Goal: Task Accomplishment & Management: Complete application form

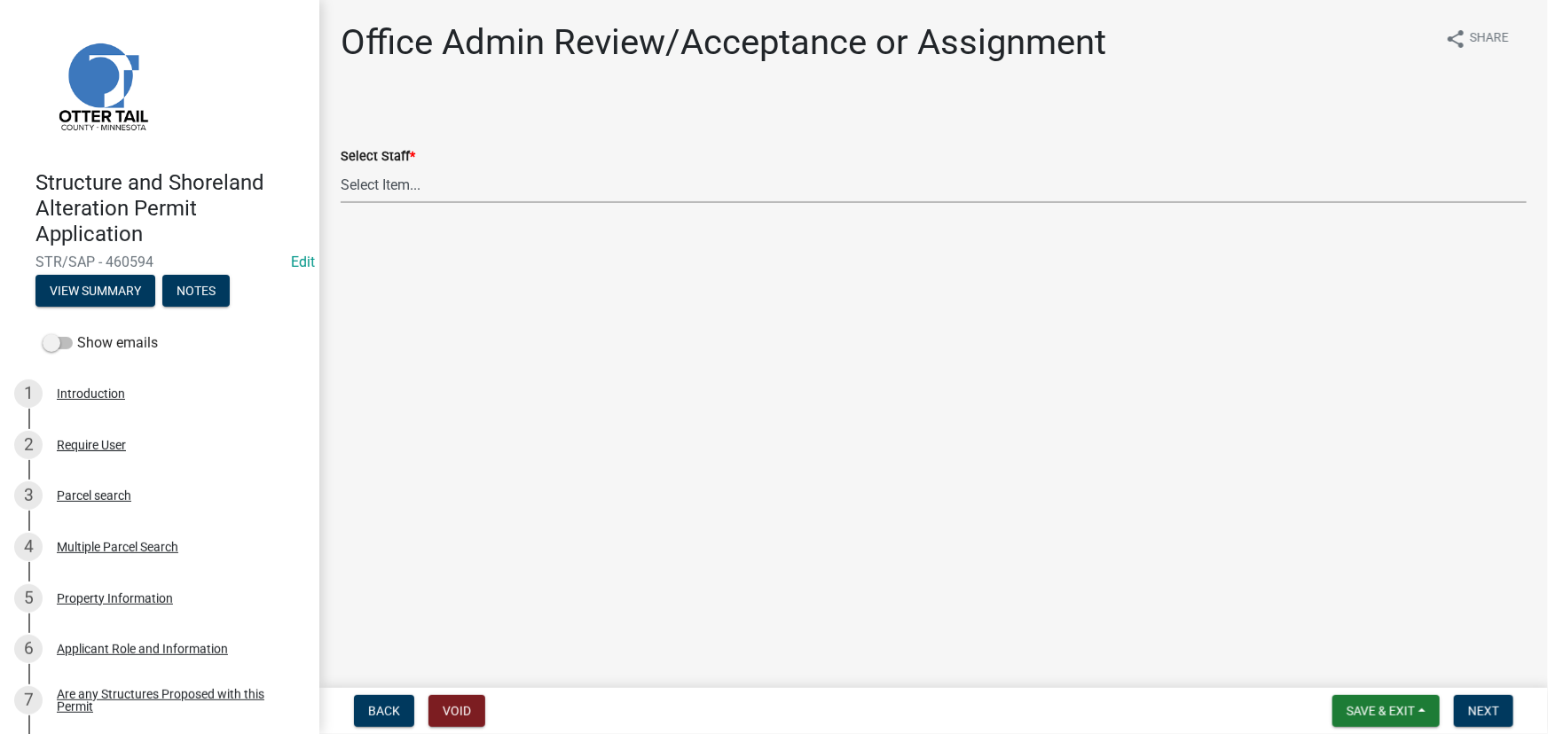
click at [393, 194] on select "Select Item... Alexis Newark (anewark@ottertailcounty.gov) Amy Busko (abusko@ot…" at bounding box center [934, 185] width 1186 height 36
click at [341, 167] on select "Select Item... Alexis Newark (anewark@ottertailcounty.gov) Amy Busko (abusko@ot…" at bounding box center [934, 185] width 1186 height 36
select select "587f38f5-c90e-4c12-9e10-d3e23909bbca"
click at [1486, 706] on span "Next" at bounding box center [1483, 711] width 31 height 14
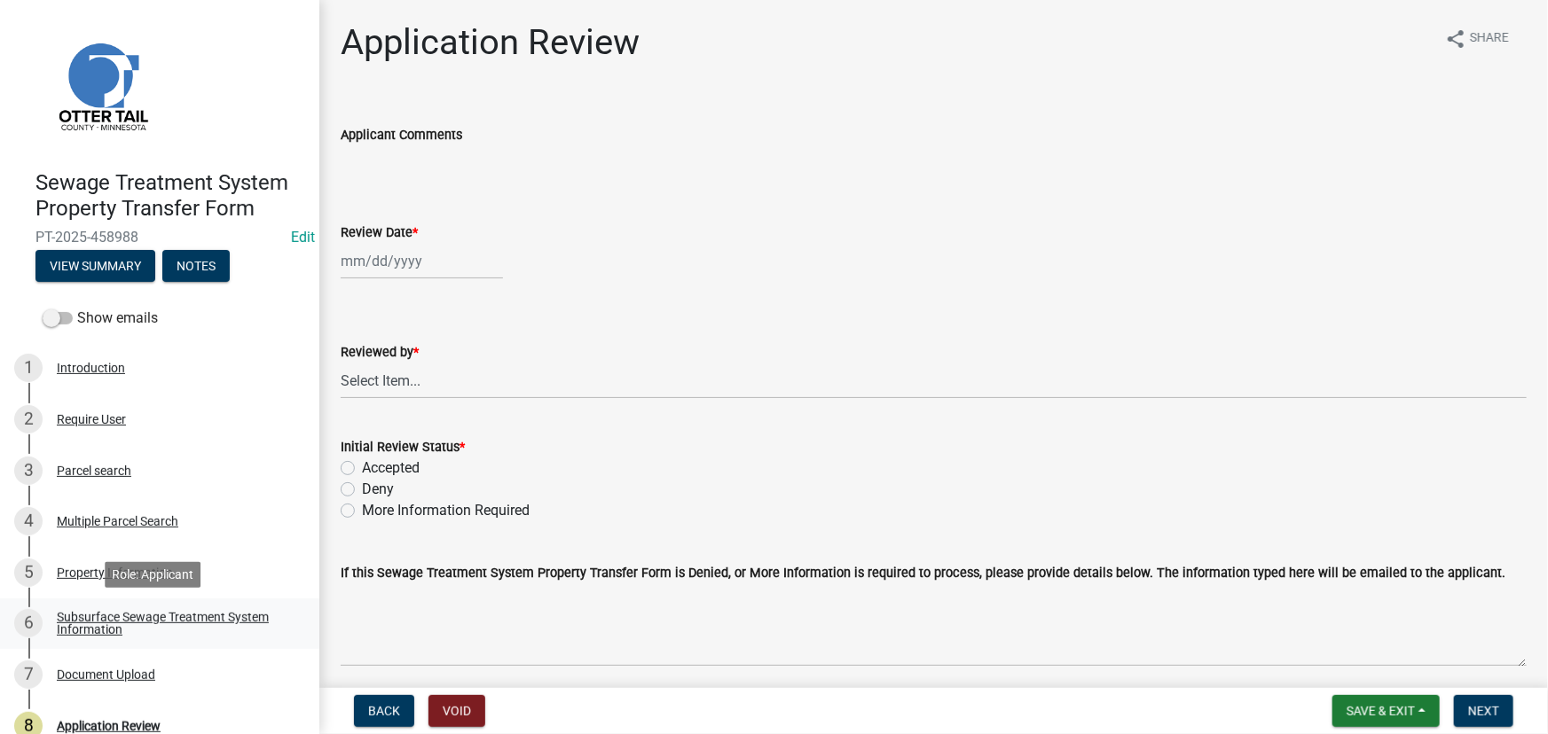
click at [120, 608] on link "6 Subsurface Sewage Treatment System Information" at bounding box center [159, 624] width 319 height 51
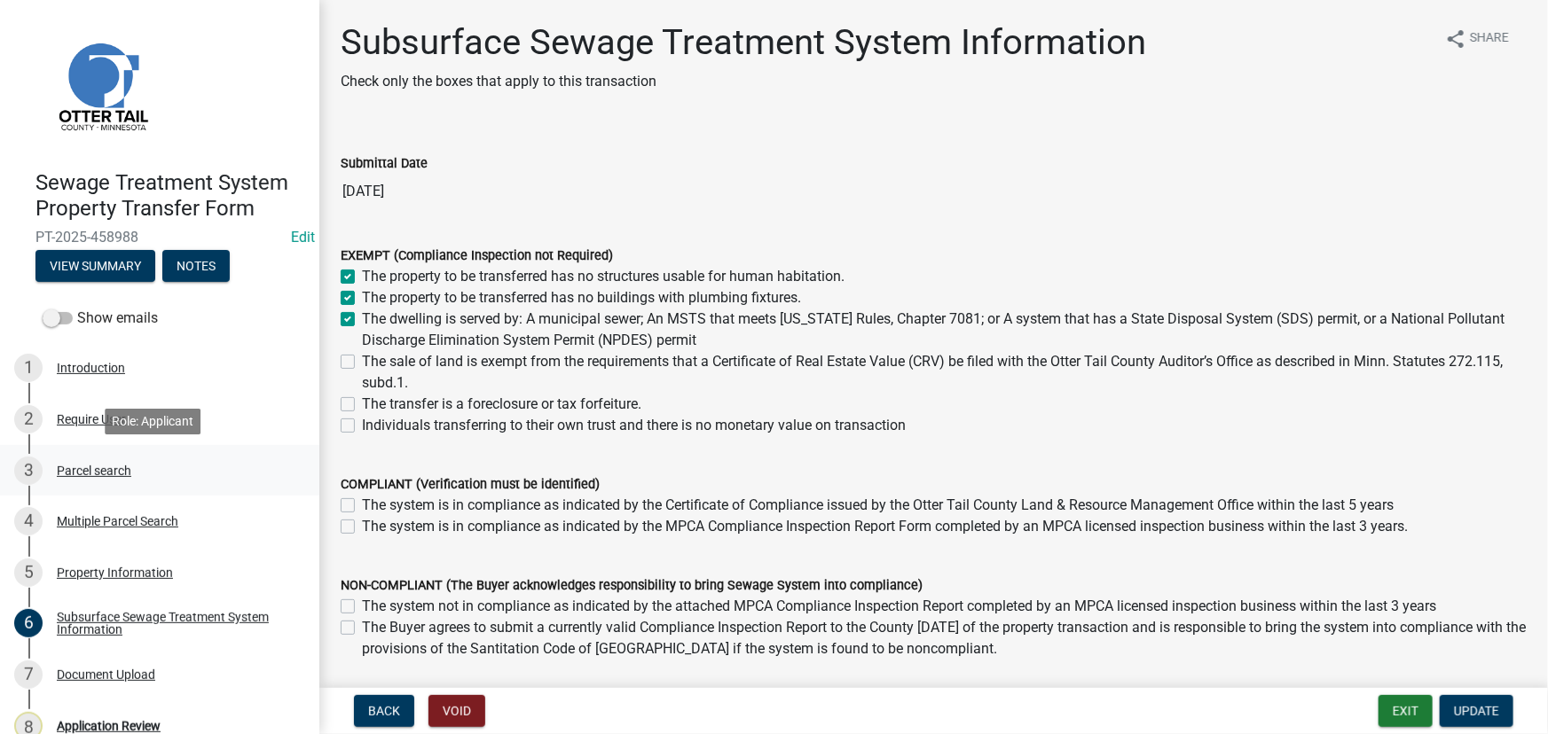
click at [82, 484] on div "3 Parcel search" at bounding box center [152, 471] width 277 height 28
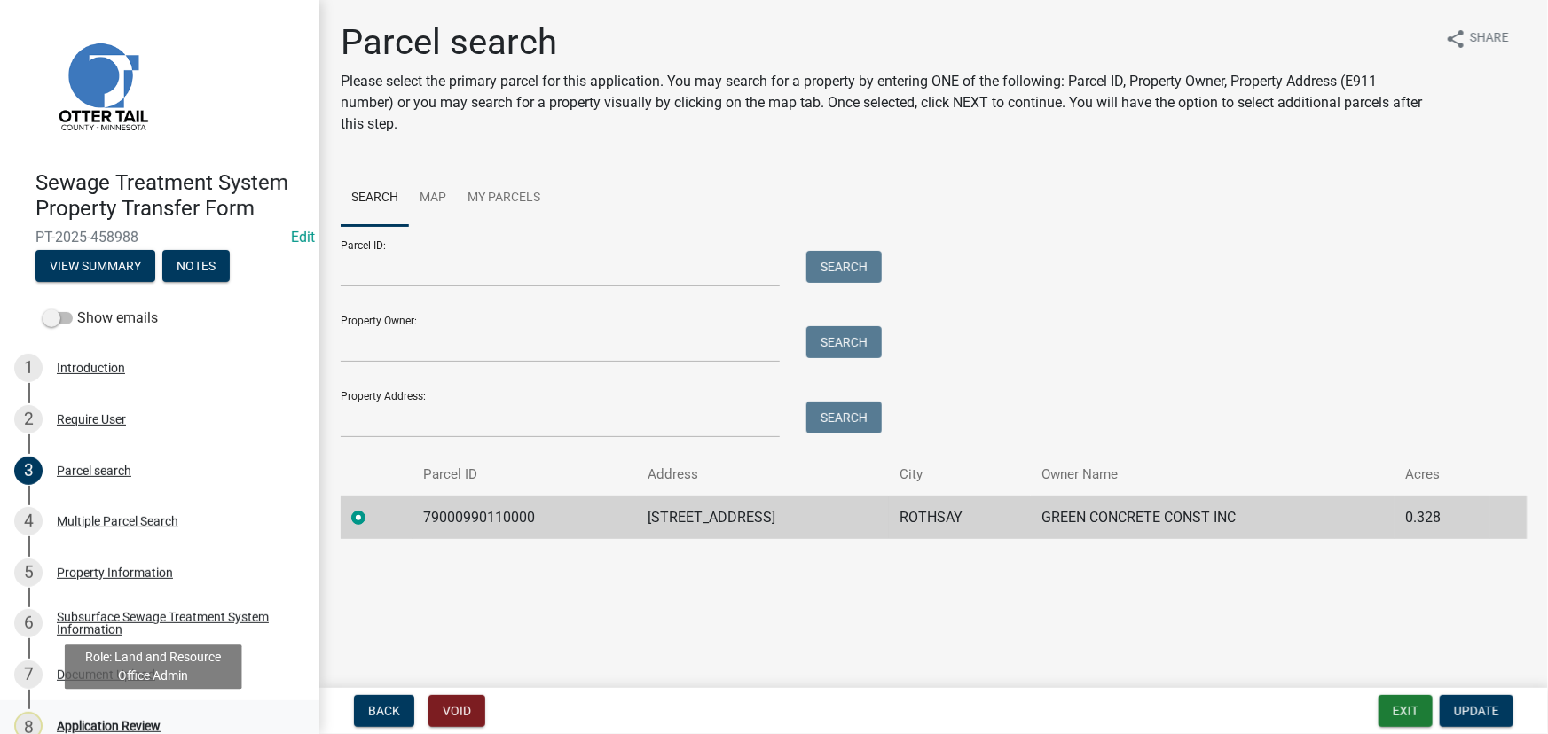
click at [130, 725] on div "Application Review" at bounding box center [109, 726] width 104 height 12
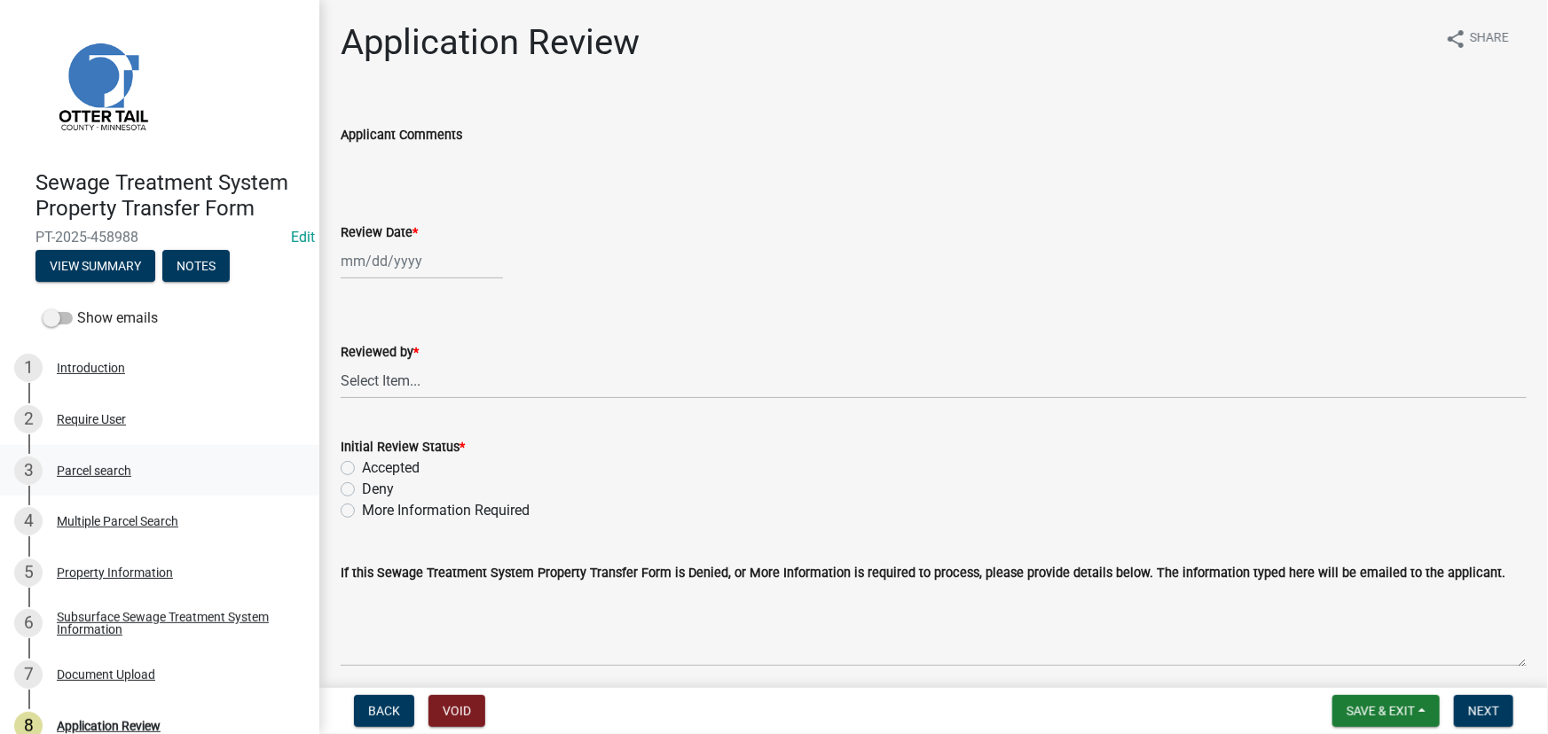
click at [101, 465] on div "Parcel search" at bounding box center [94, 471] width 75 height 12
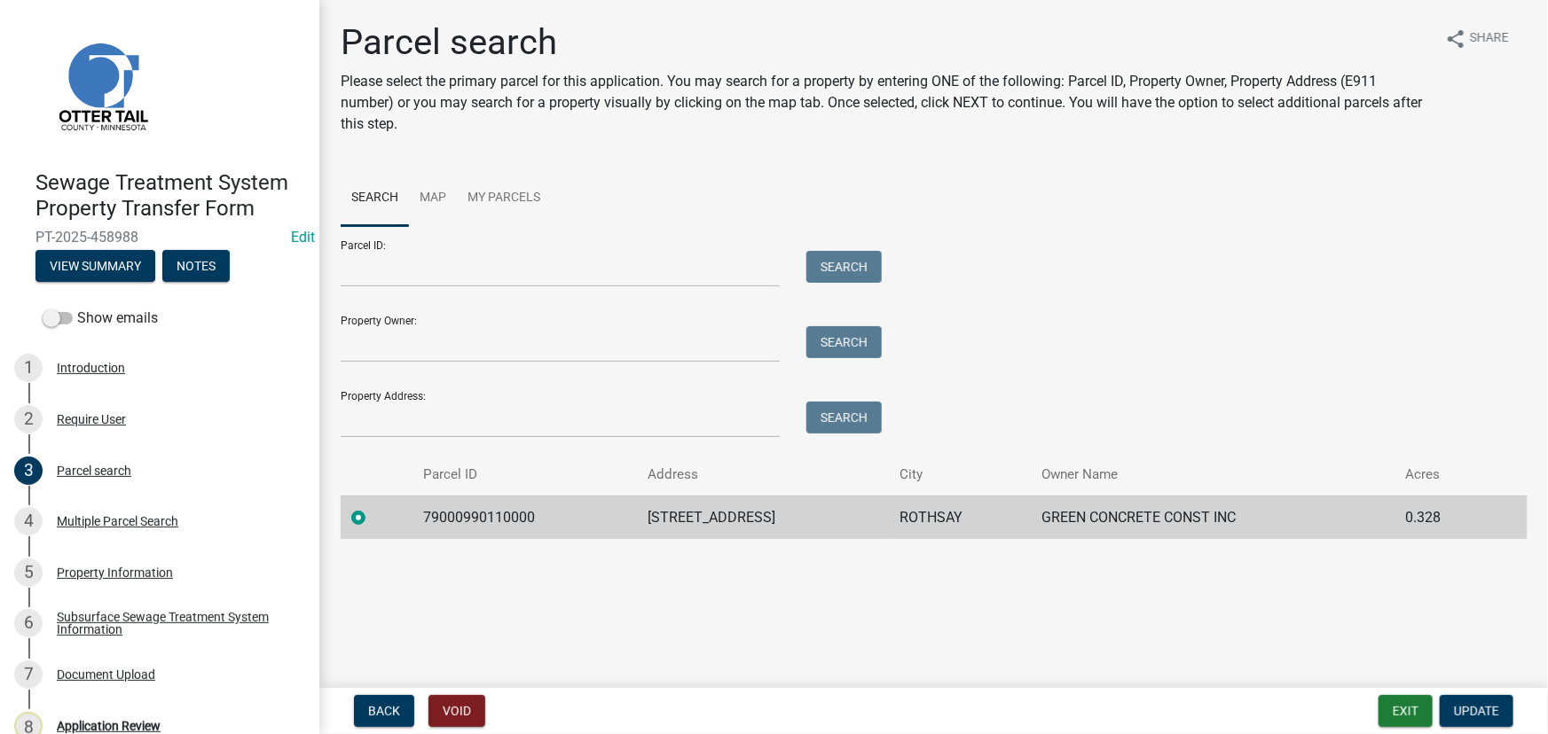
click at [467, 522] on td "79000990110000" at bounding box center [524, 517] width 224 height 43
copy td "79000990110000"
click at [115, 716] on div "8 Application Review" at bounding box center [152, 726] width 277 height 28
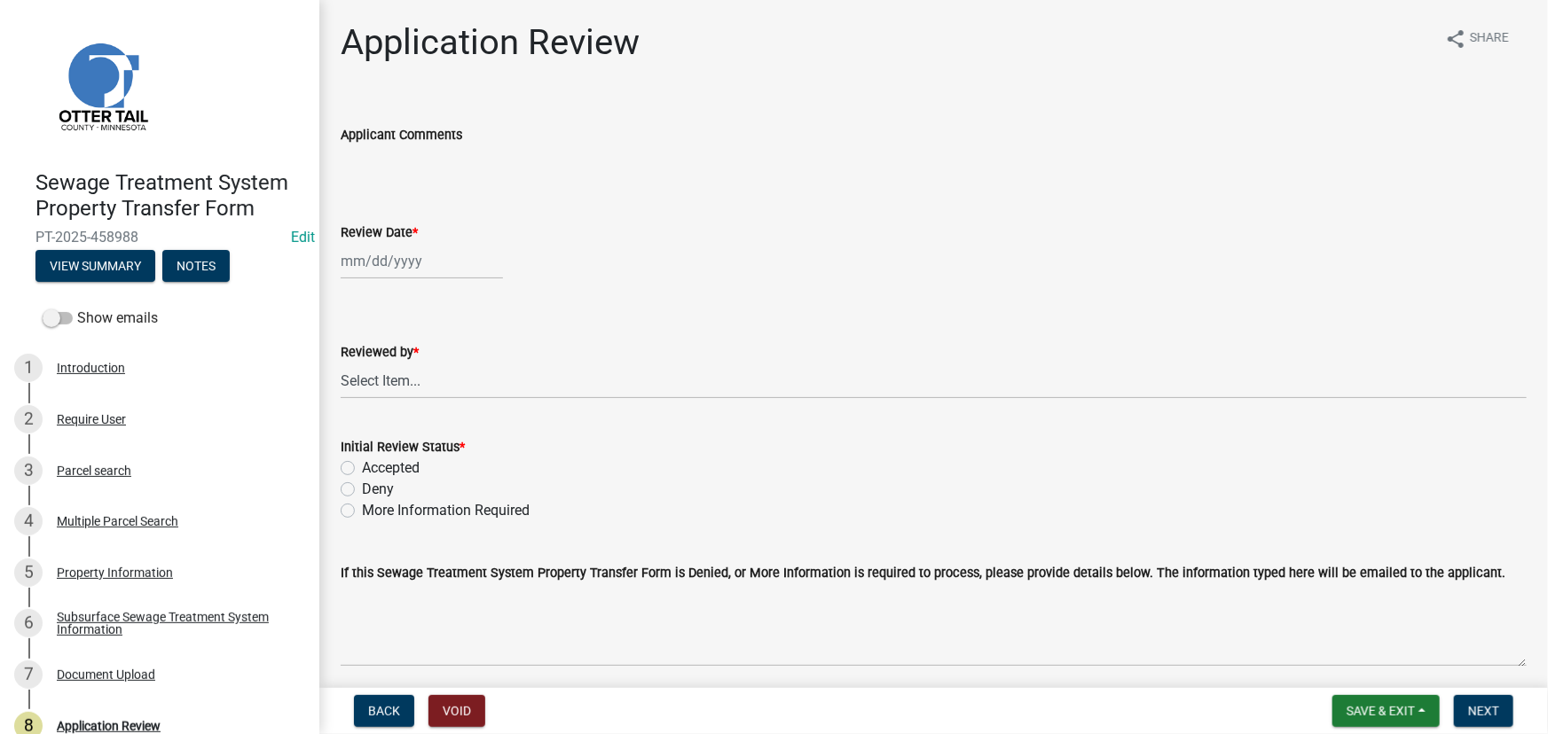
click at [447, 239] on div "Review Date *" at bounding box center [934, 232] width 1186 height 21
click at [443, 265] on div at bounding box center [422, 261] width 162 height 36
select select "8"
select select "2025"
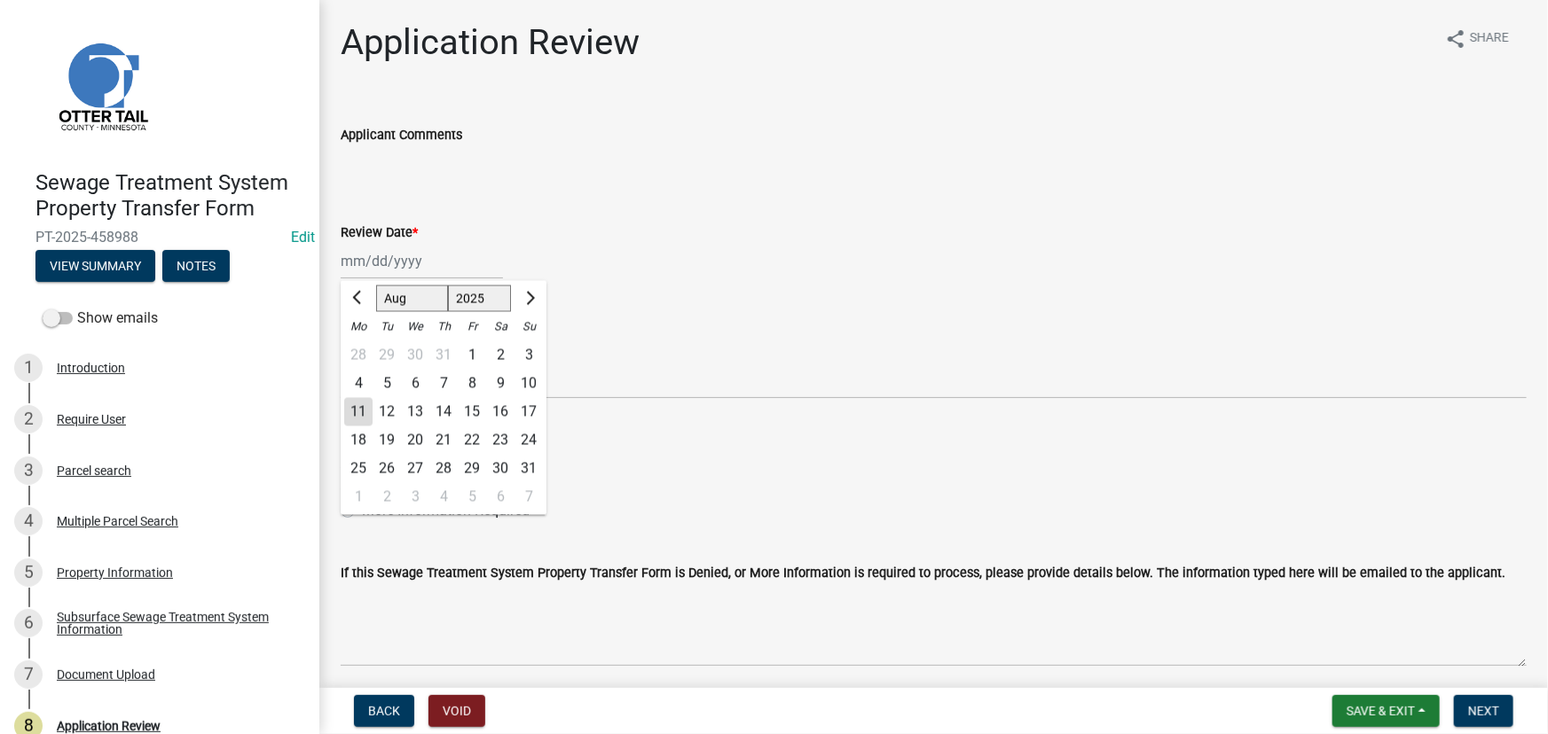
click at [357, 412] on div "11" at bounding box center [358, 412] width 28 height 28
type input "[DATE]"
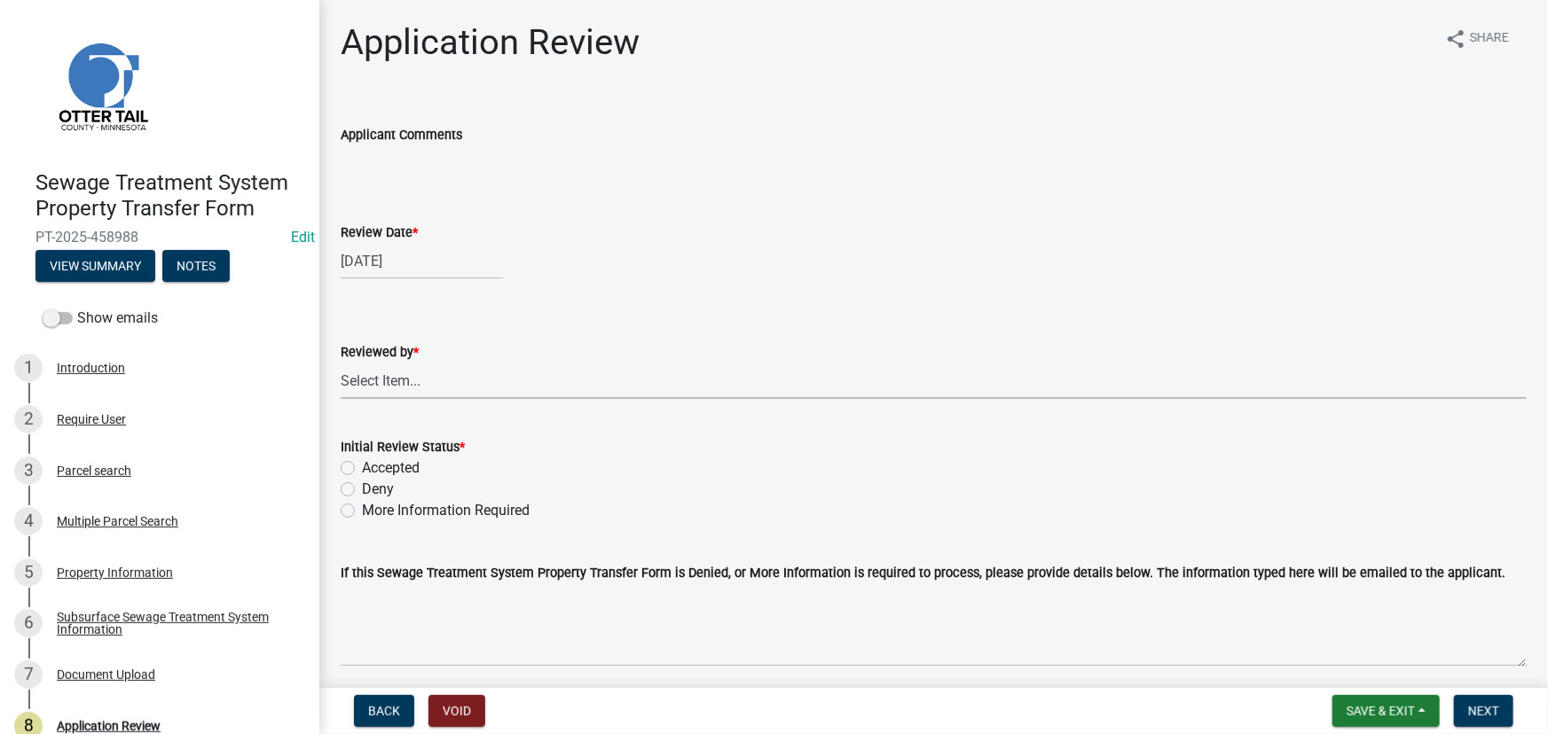
click at [380, 374] on select "Select Item... [PERSON_NAME] [PERSON_NAME] [PERSON_NAME] [PERSON_NAME] [PERSON_…" at bounding box center [934, 381] width 1186 height 36
click at [341, 363] on select "Select Item... [PERSON_NAME] [PERSON_NAME] [PERSON_NAME] [PERSON_NAME] [PERSON_…" at bounding box center [934, 381] width 1186 height 36
select select "190fd4c8-42ef-492b-a4a0-a0213555944c"
click at [396, 449] on label "Initial Review Status *" at bounding box center [403, 448] width 124 height 12
click at [400, 471] on label "Accepted" at bounding box center [391, 468] width 58 height 21
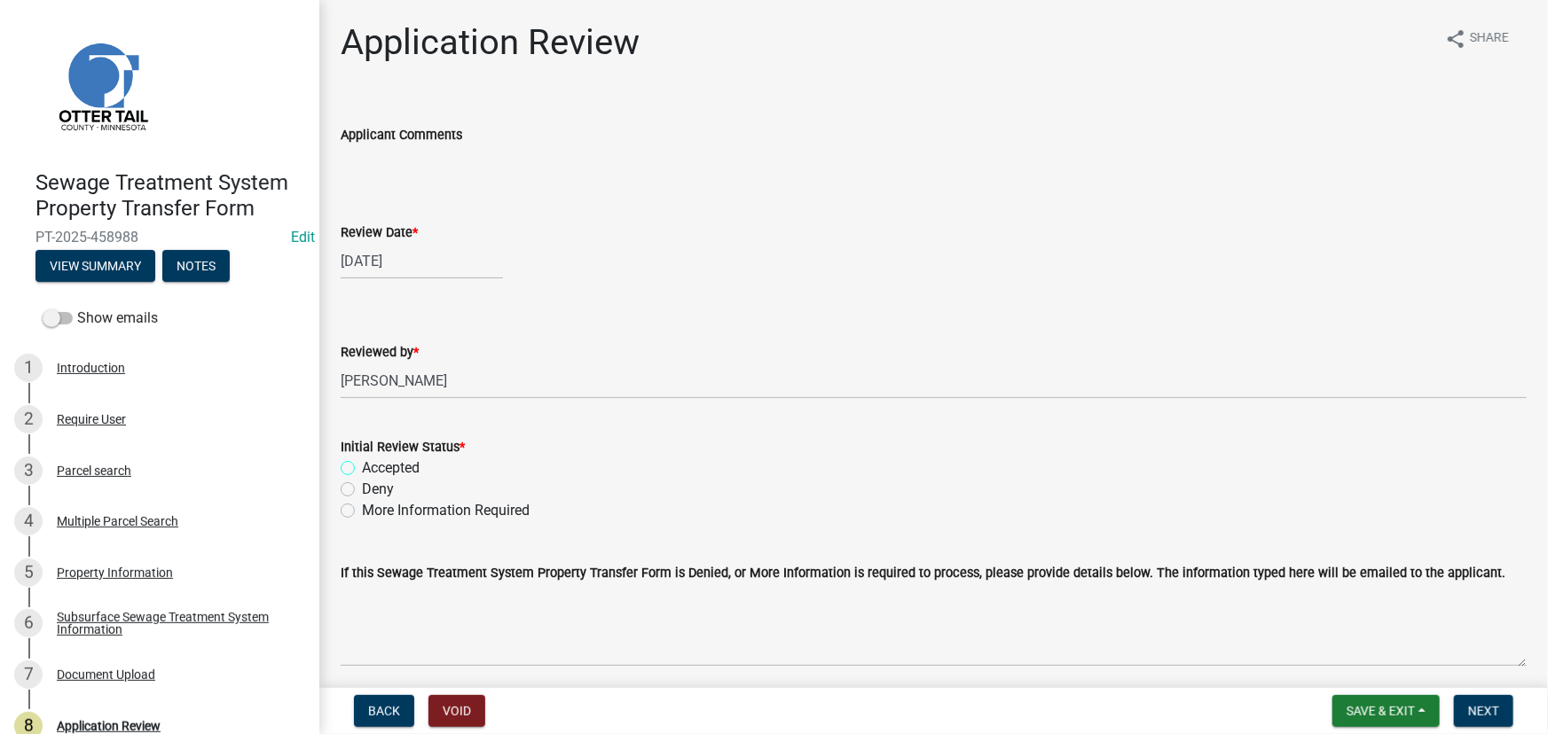
click at [373, 469] on input "Accepted" at bounding box center [368, 464] width 12 height 12
radio input "true"
click at [1484, 712] on span "Next" at bounding box center [1483, 711] width 31 height 14
click at [169, 623] on div "Subsurface Sewage Treatment System Information" at bounding box center [174, 623] width 234 height 25
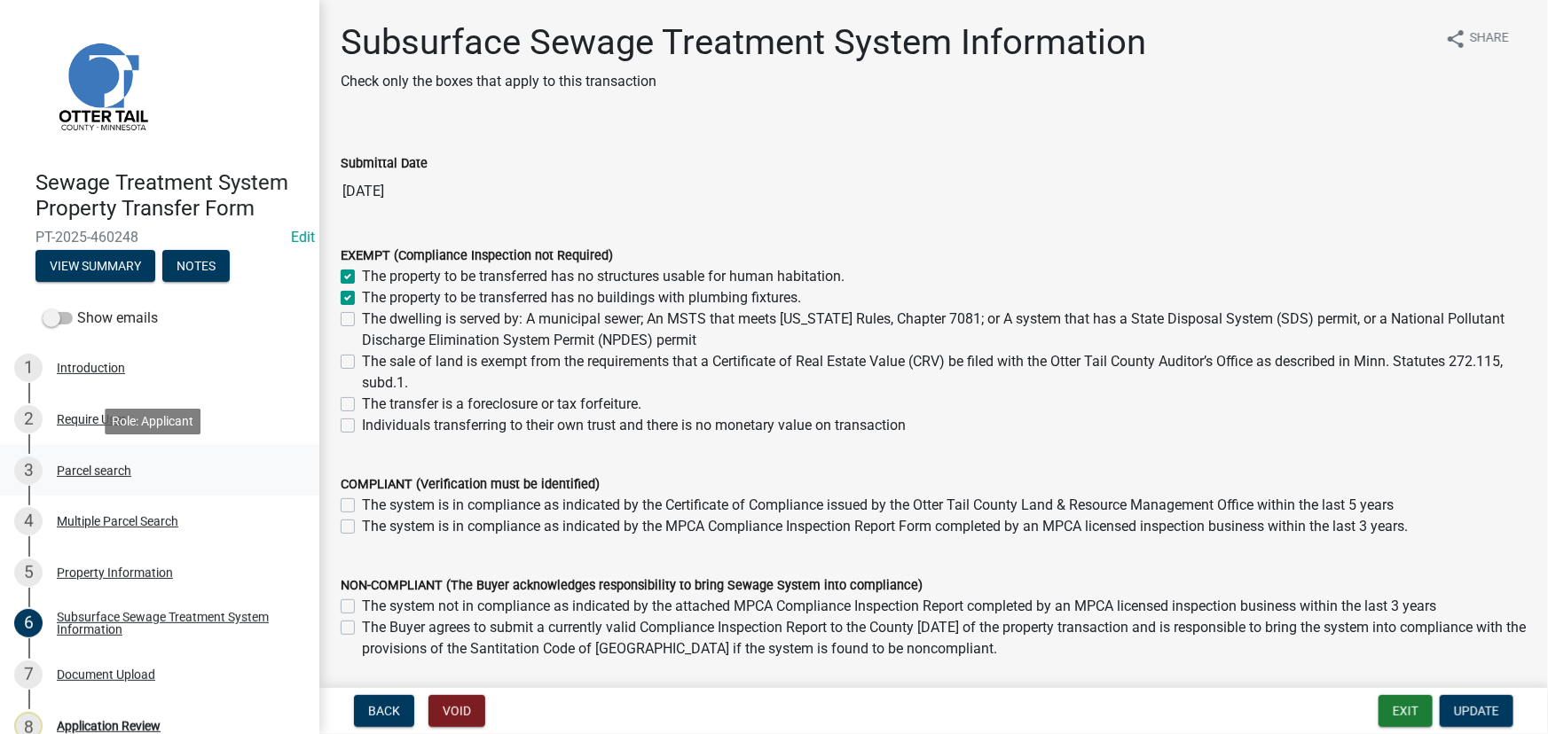
click at [90, 477] on div "Parcel search" at bounding box center [94, 471] width 75 height 12
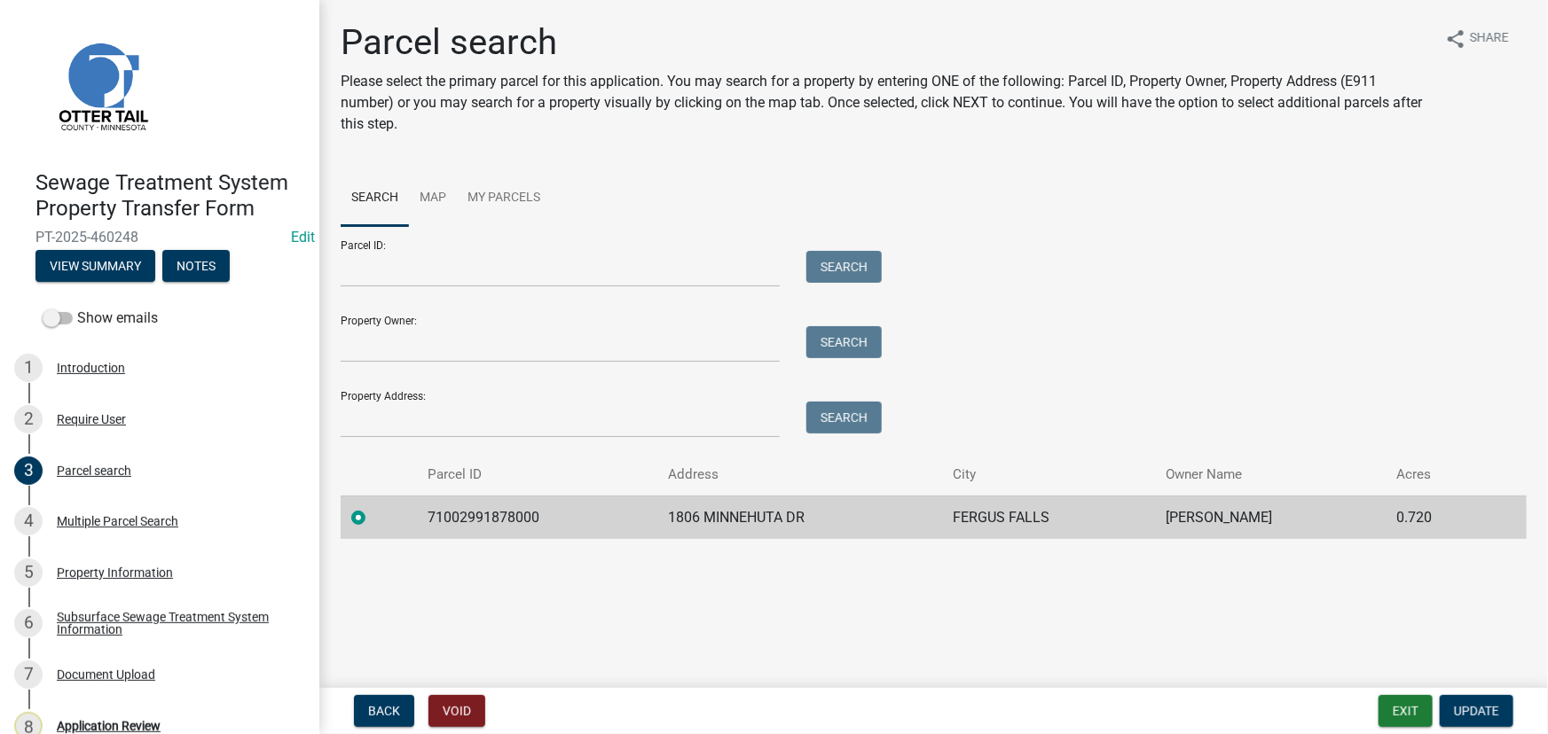
click at [484, 518] on td "71002991878000" at bounding box center [538, 517] width 240 height 43
copy td "71002991878000"
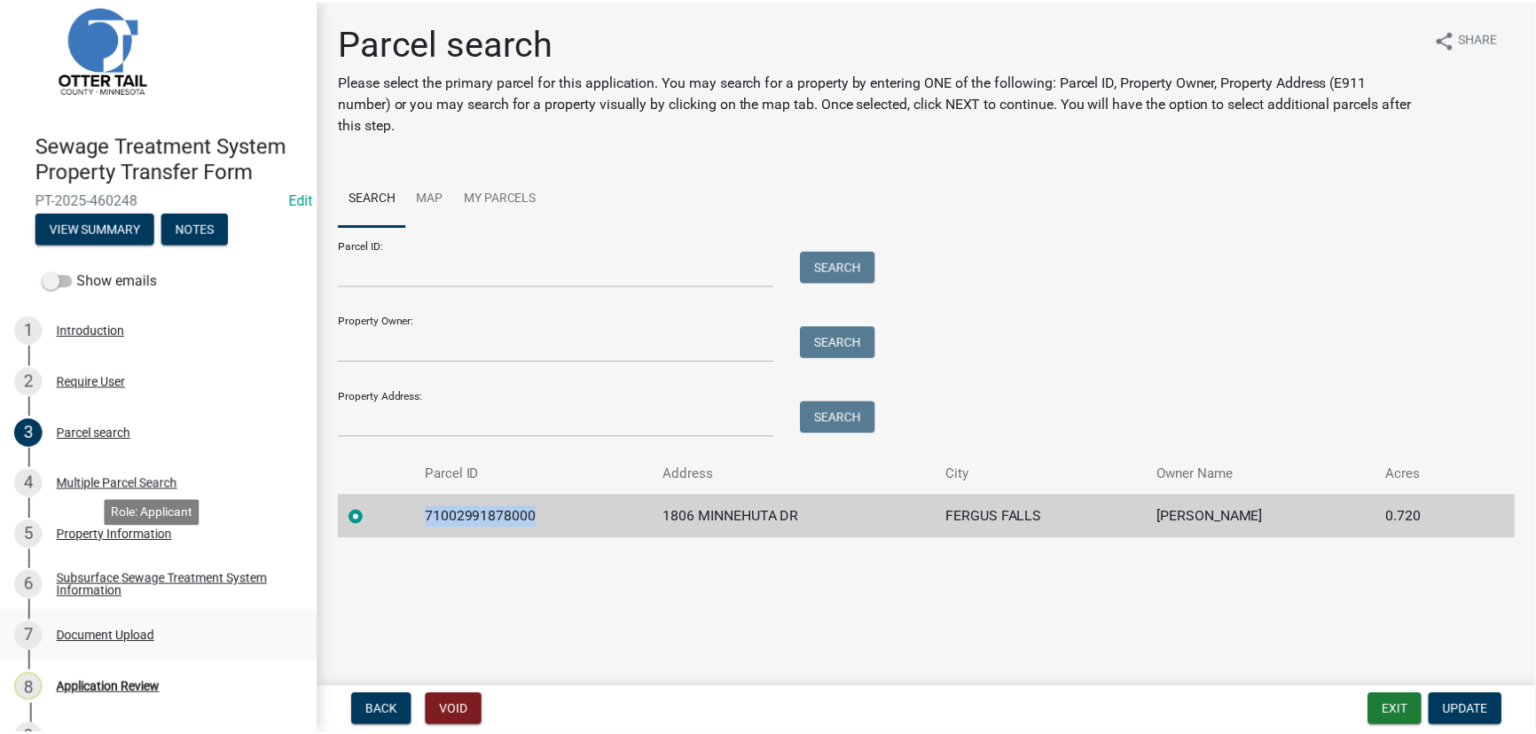
scroll to position [75, 0]
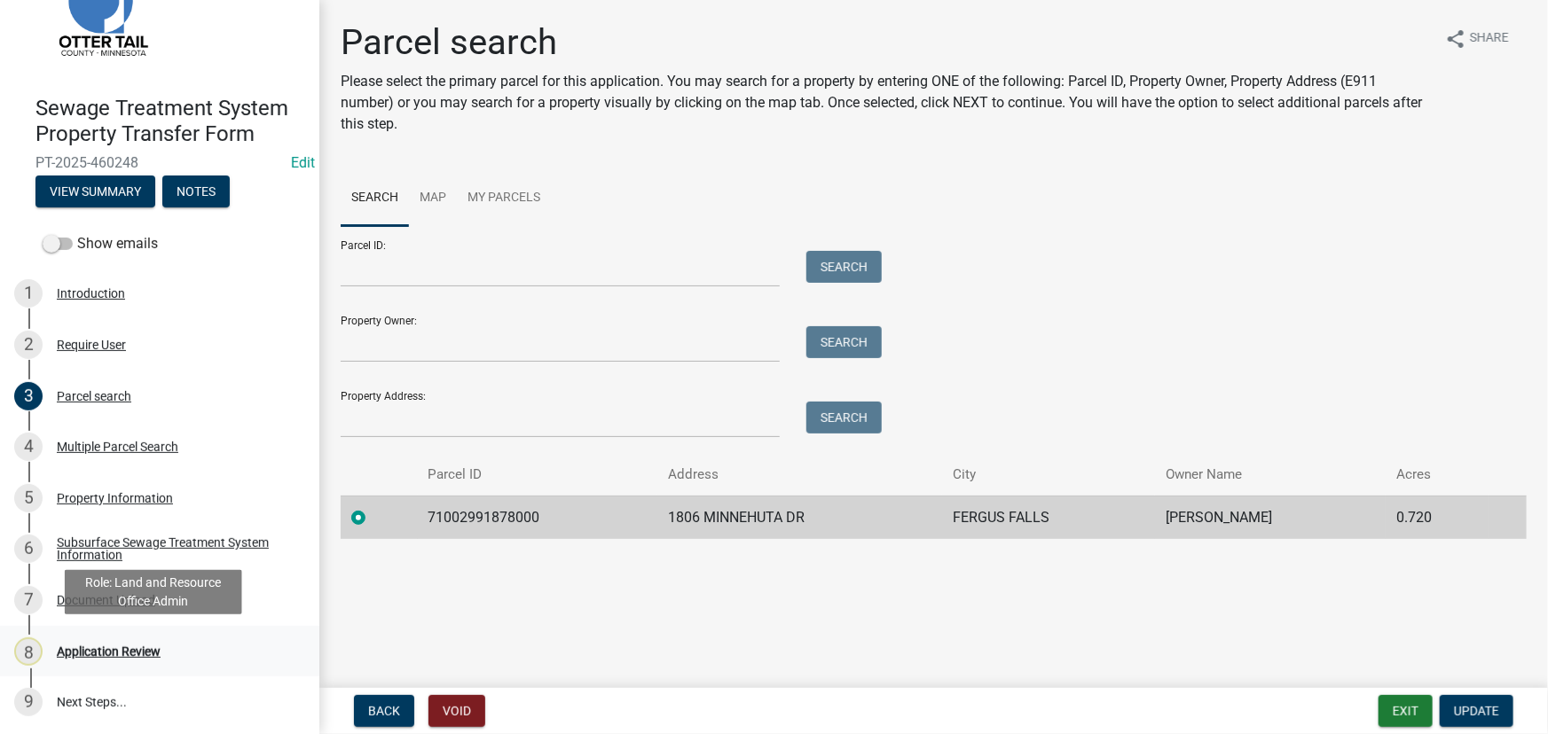
click at [119, 647] on div "Application Review" at bounding box center [109, 652] width 104 height 12
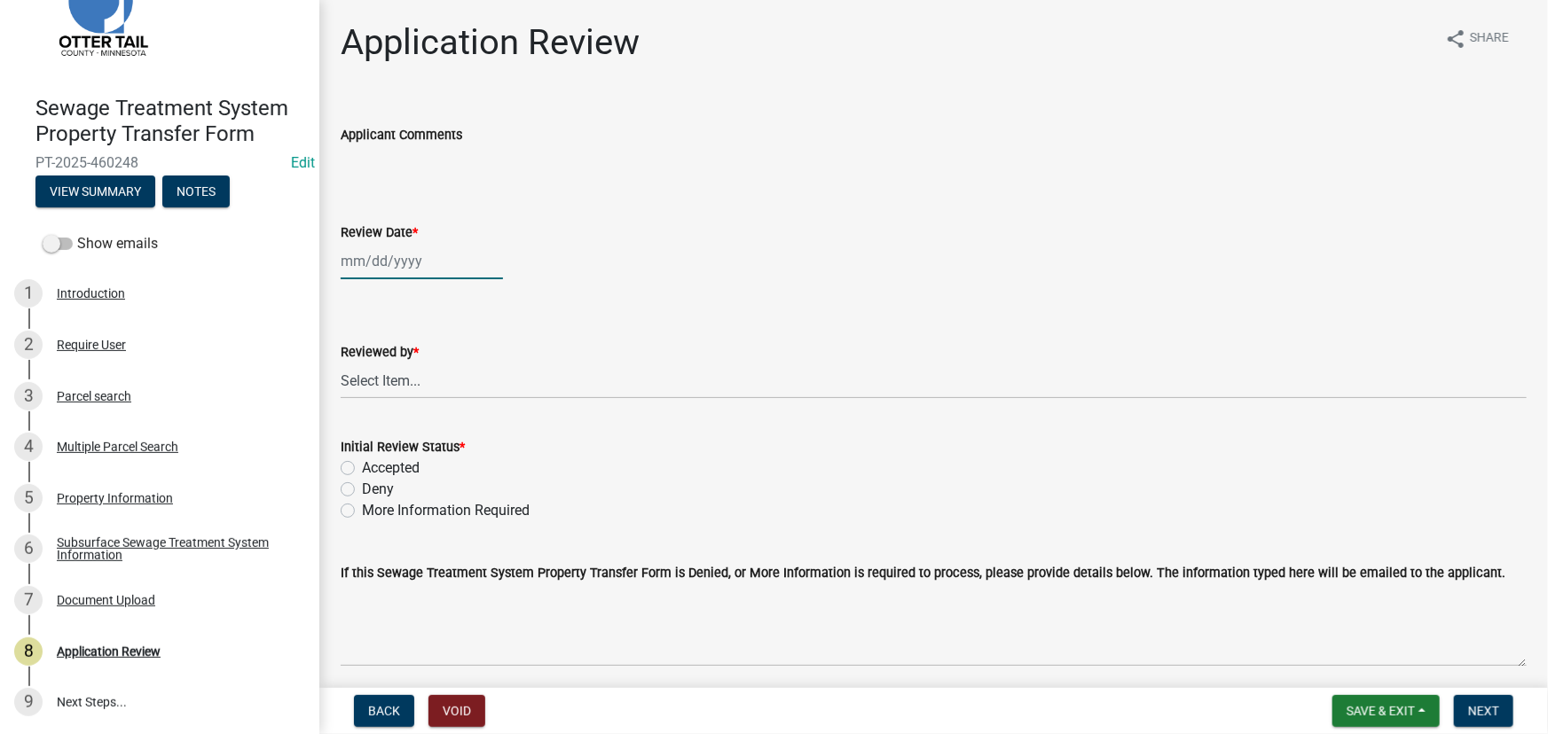
click at [402, 245] on div at bounding box center [422, 261] width 162 height 36
select select "8"
select select "2025"
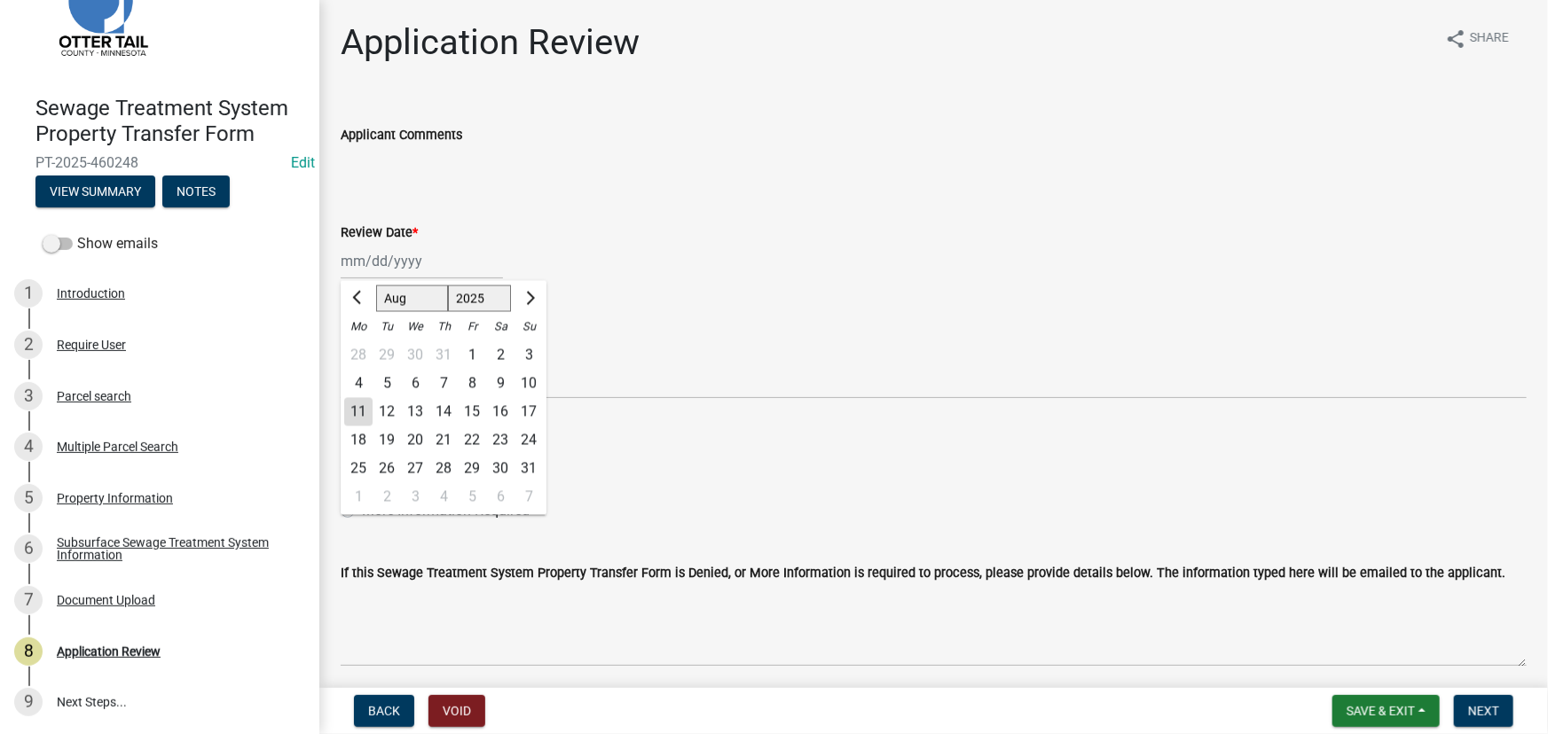
click at [355, 412] on div "11" at bounding box center [358, 412] width 28 height 28
type input "[DATE]"
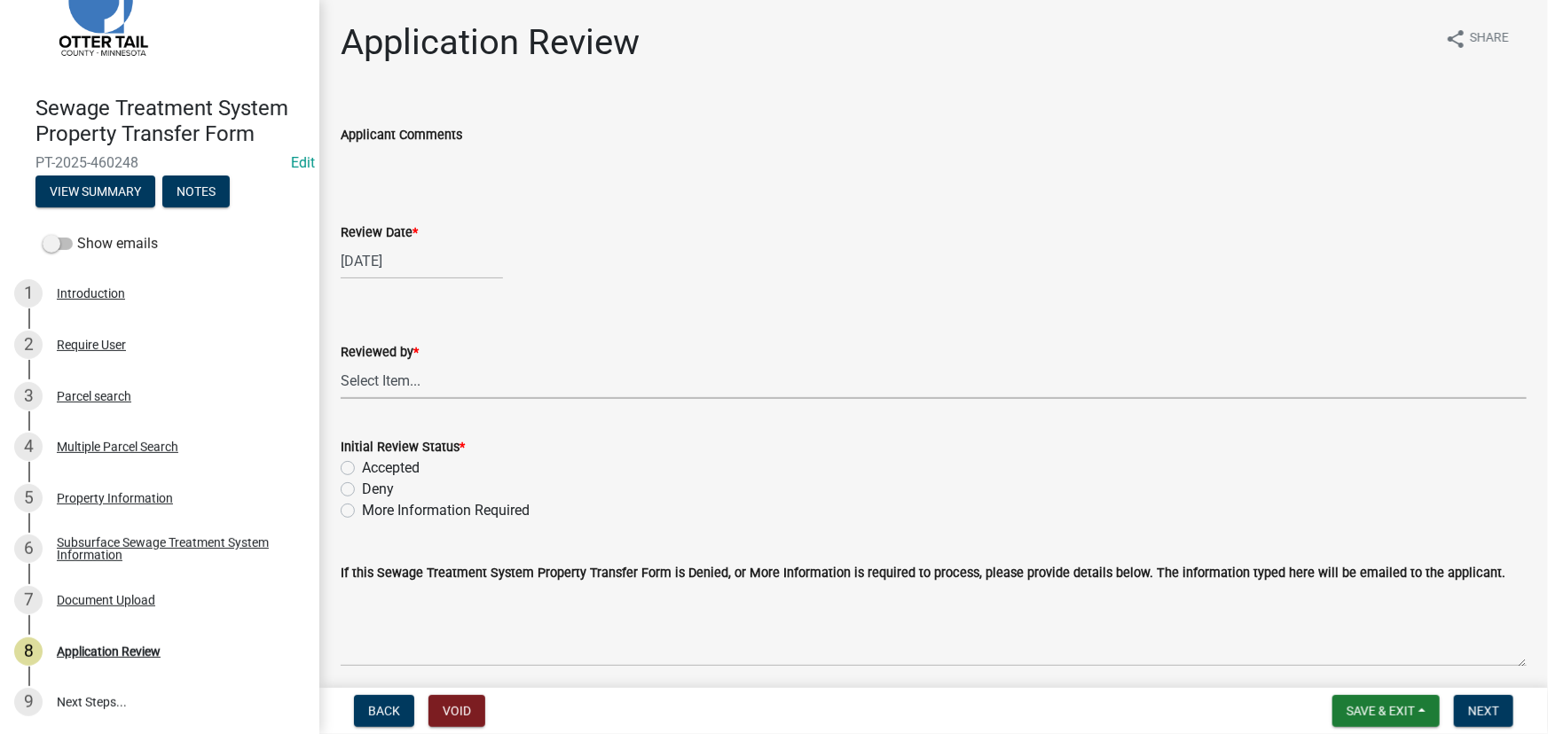
click at [395, 378] on select "Select Item... [PERSON_NAME] [PERSON_NAME] [PERSON_NAME] [PERSON_NAME] [PERSON_…" at bounding box center [934, 381] width 1186 height 36
click at [341, 363] on select "Select Item... [PERSON_NAME] [PERSON_NAME] [PERSON_NAME] [PERSON_NAME] [PERSON_…" at bounding box center [934, 381] width 1186 height 36
select select "190fd4c8-42ef-492b-a4a0-a0213555944c"
click at [418, 467] on label "Accepted" at bounding box center [391, 468] width 58 height 21
click at [373, 467] on input "Accepted" at bounding box center [368, 464] width 12 height 12
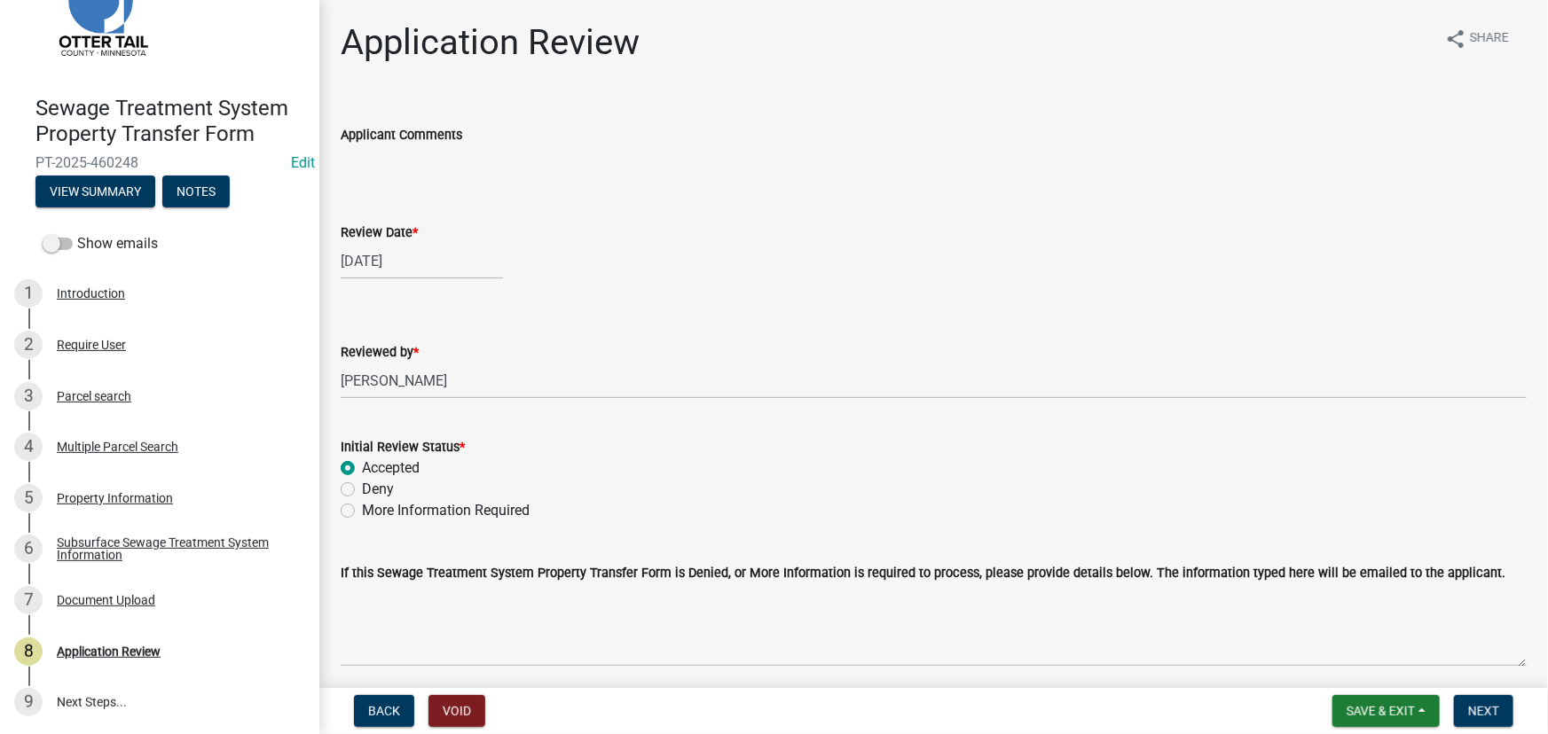
radio input "true"
click at [1494, 709] on span "Next" at bounding box center [1483, 711] width 31 height 14
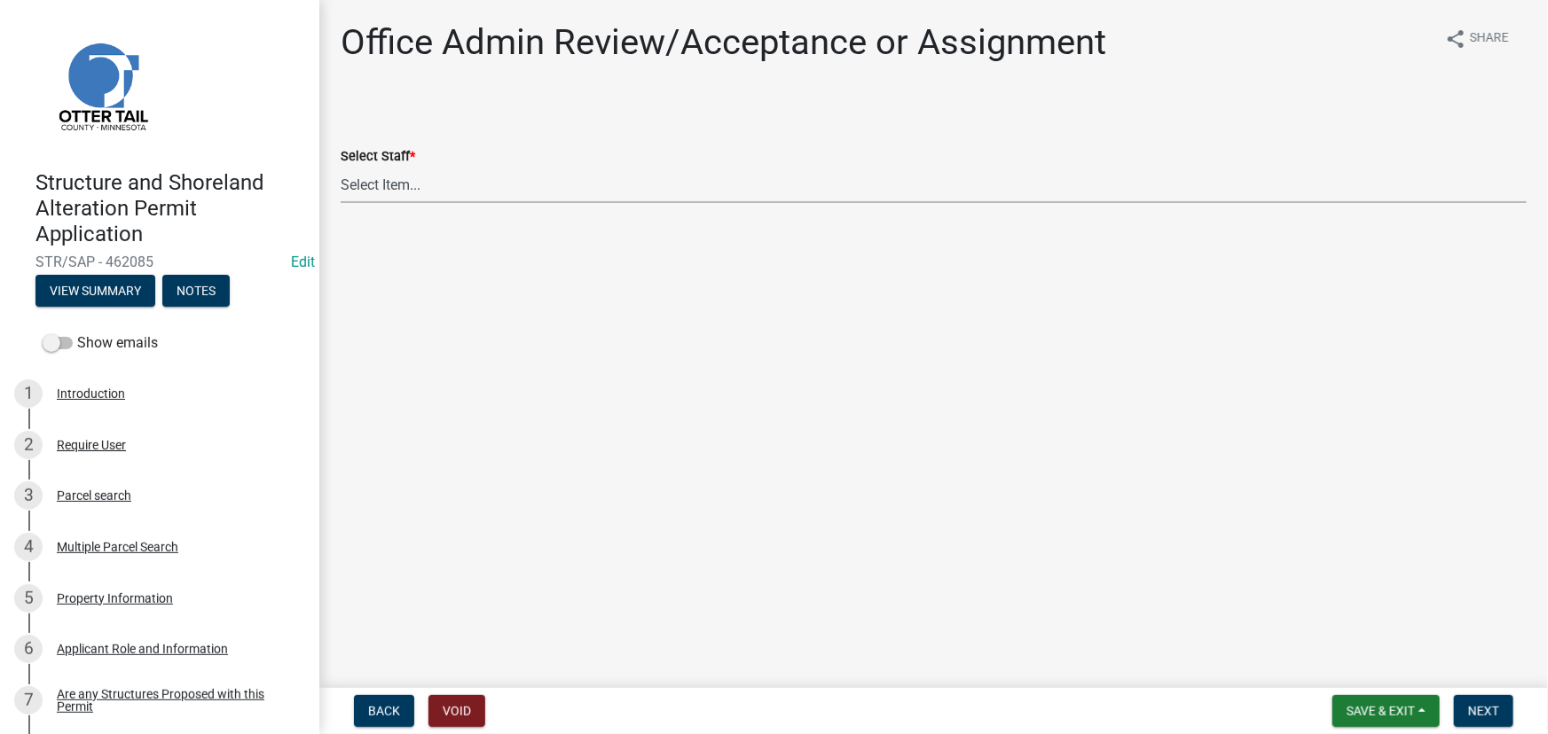
drag, startPoint x: 410, startPoint y: 170, endPoint x: 413, endPoint y: 186, distance: 16.4
click at [410, 170] on select "Select Item... Alexis Newark (anewark@ottertailcounty.gov) Amy Busko (abusko@ot…" at bounding box center [934, 185] width 1186 height 36
click at [341, 167] on select "Select Item... Alexis Newark (anewark@ottertailcounty.gov) Amy Busko (abusko@ot…" at bounding box center [934, 185] width 1186 height 36
click at [559, 177] on select "Select Item... Alexis Newark (anewark@ottertailcounty.gov) Amy Busko (abusko@ot…" at bounding box center [934, 185] width 1186 height 36
click at [341, 167] on select "Select Item... Alexis Newark (anewark@ottertailcounty.gov) Amy Busko (abusko@ot…" at bounding box center [934, 185] width 1186 height 36
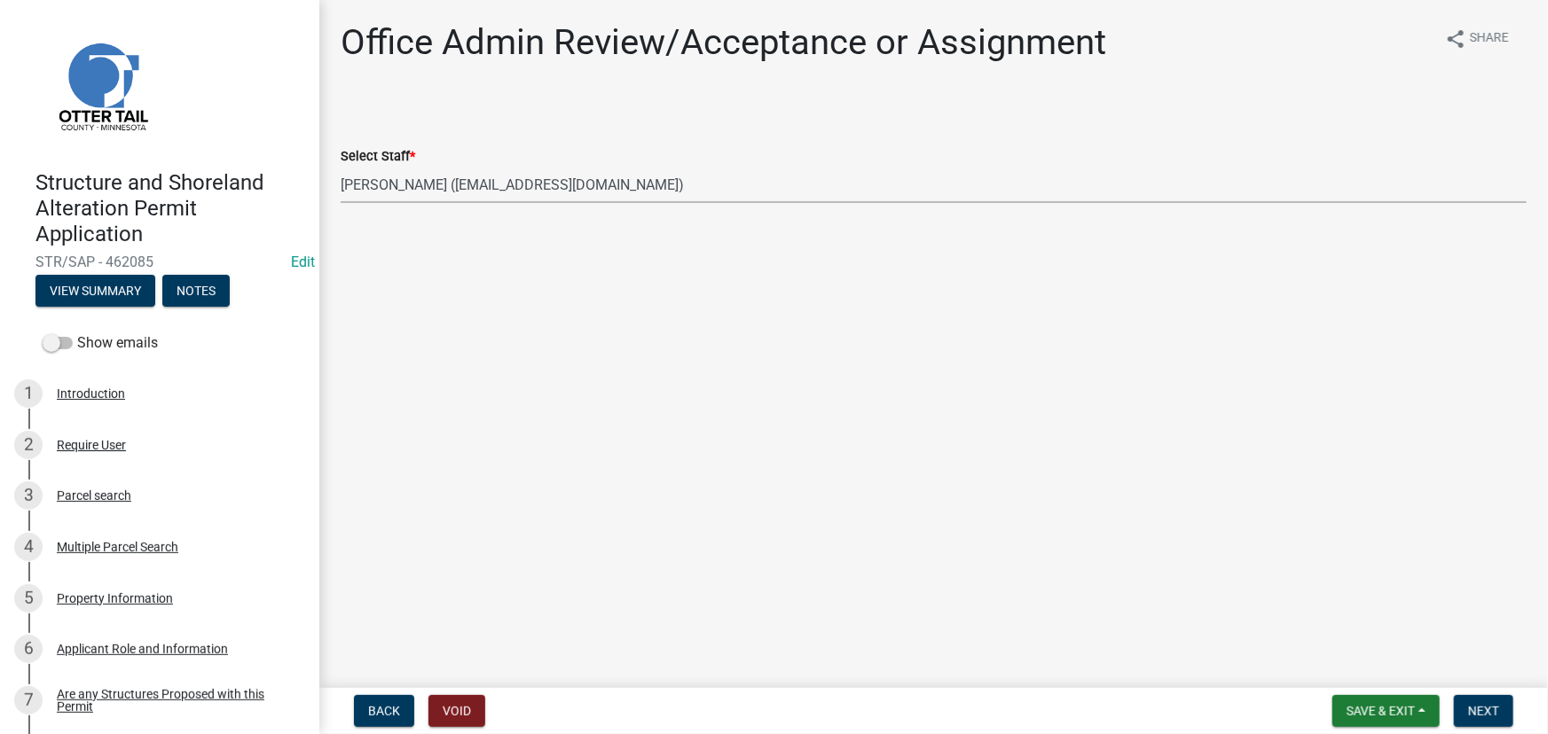
select select "587f38f5-c90e-4c12-9e10-d3e23909bbca"
click at [1468, 711] on span "Next" at bounding box center [1483, 711] width 31 height 14
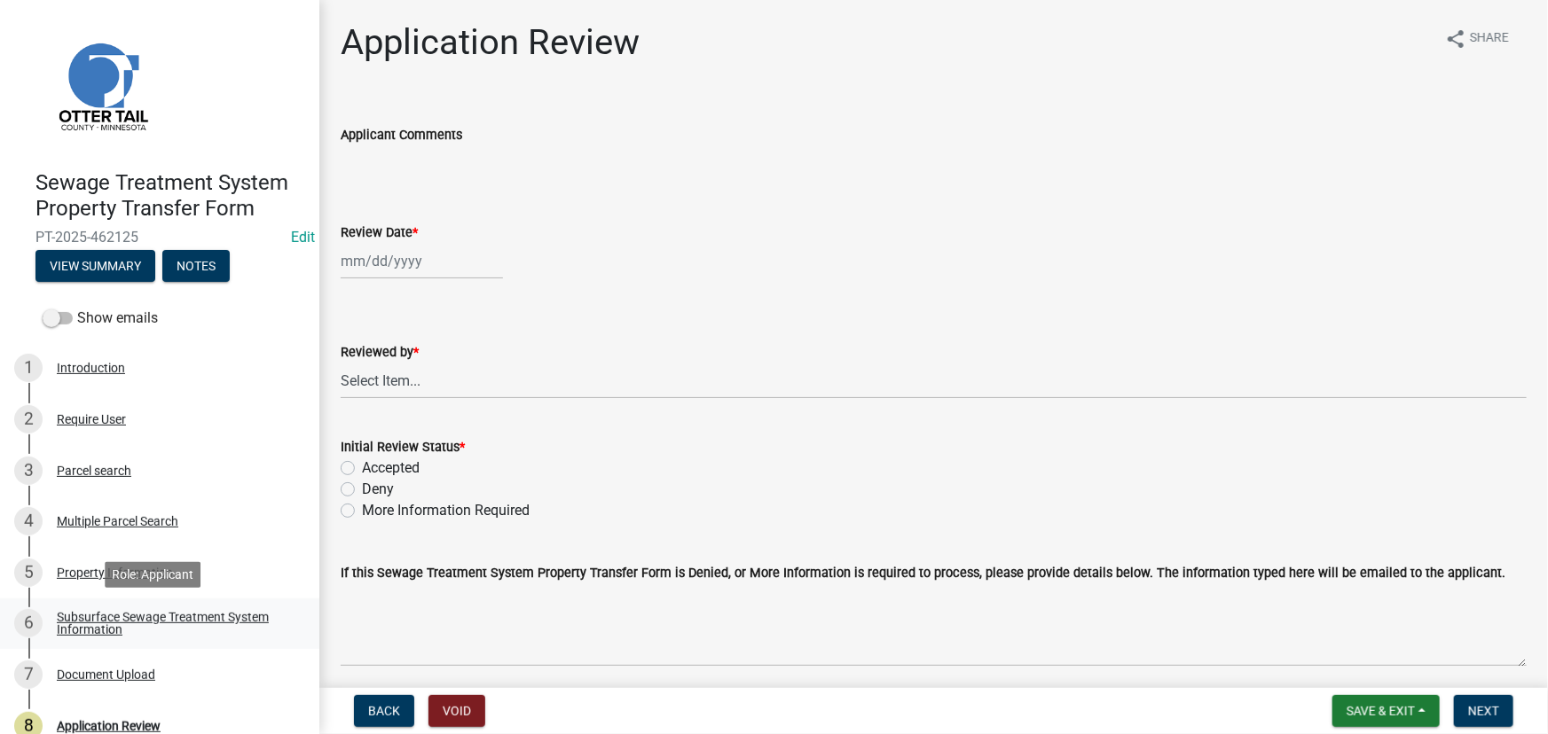
click at [239, 611] on div "Subsurface Sewage Treatment System Information" at bounding box center [174, 623] width 234 height 25
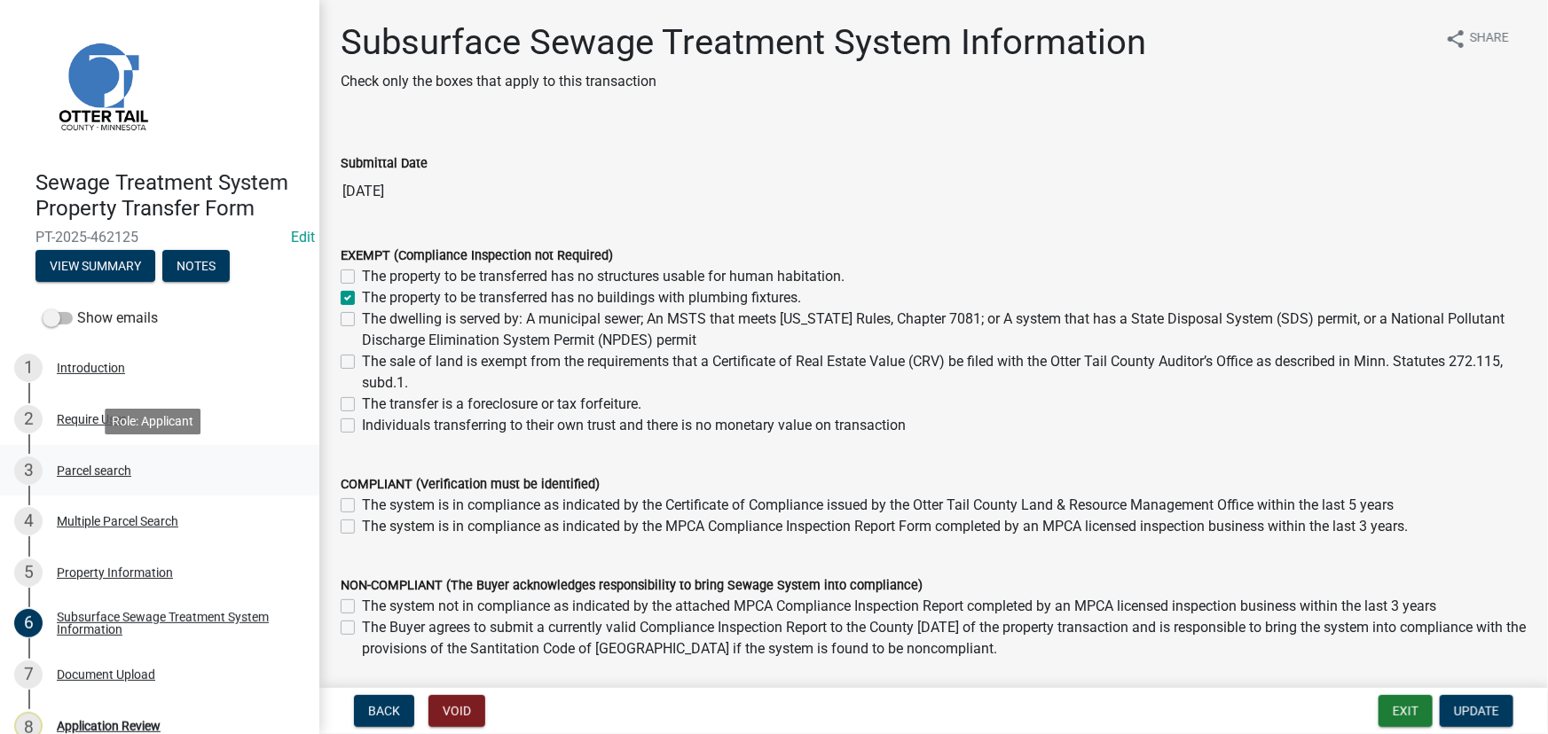
click at [98, 473] on div "Parcel search" at bounding box center [94, 471] width 75 height 12
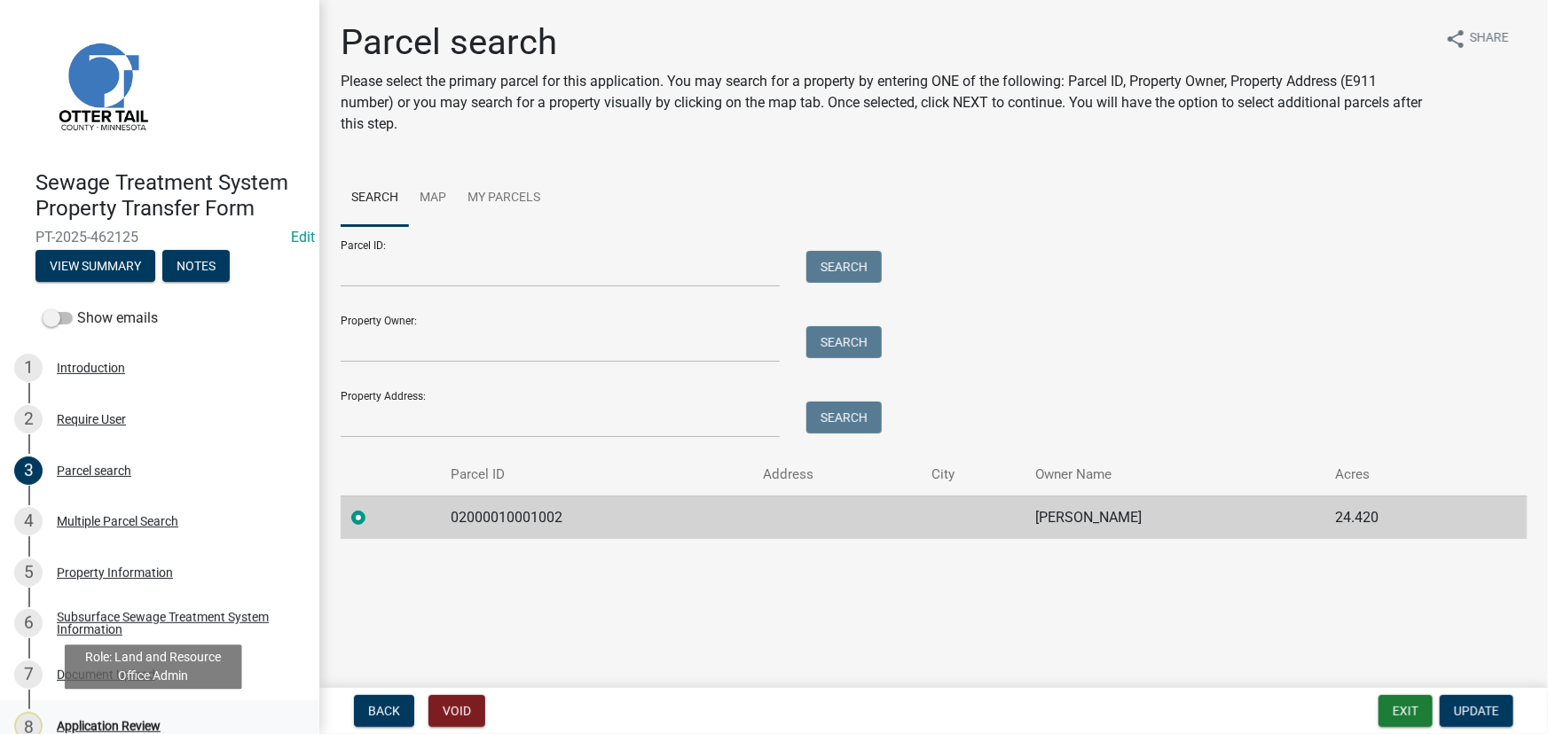
click at [126, 720] on div "Application Review" at bounding box center [109, 726] width 104 height 12
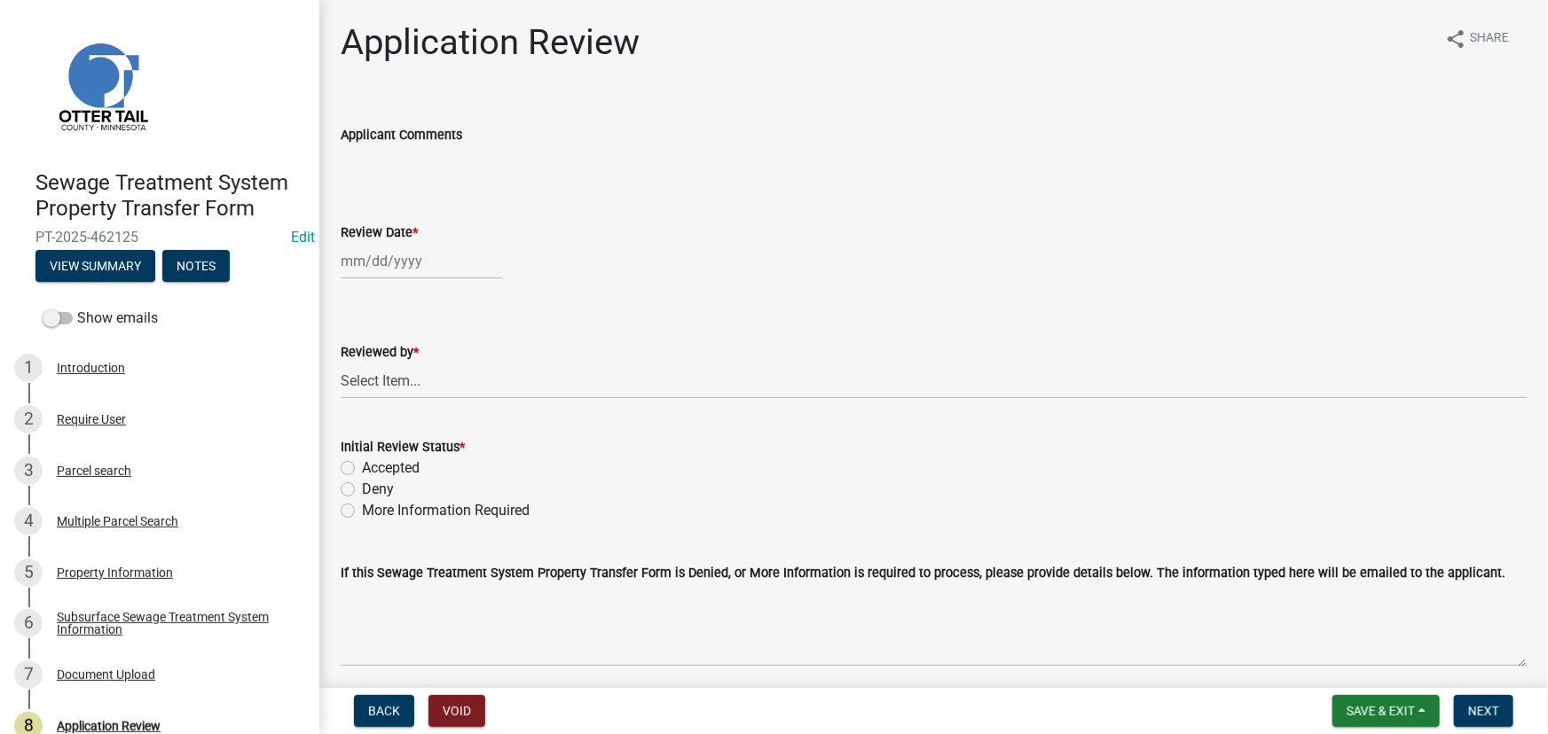
click at [389, 246] on div at bounding box center [422, 261] width 162 height 36
select select "8"
select select "2025"
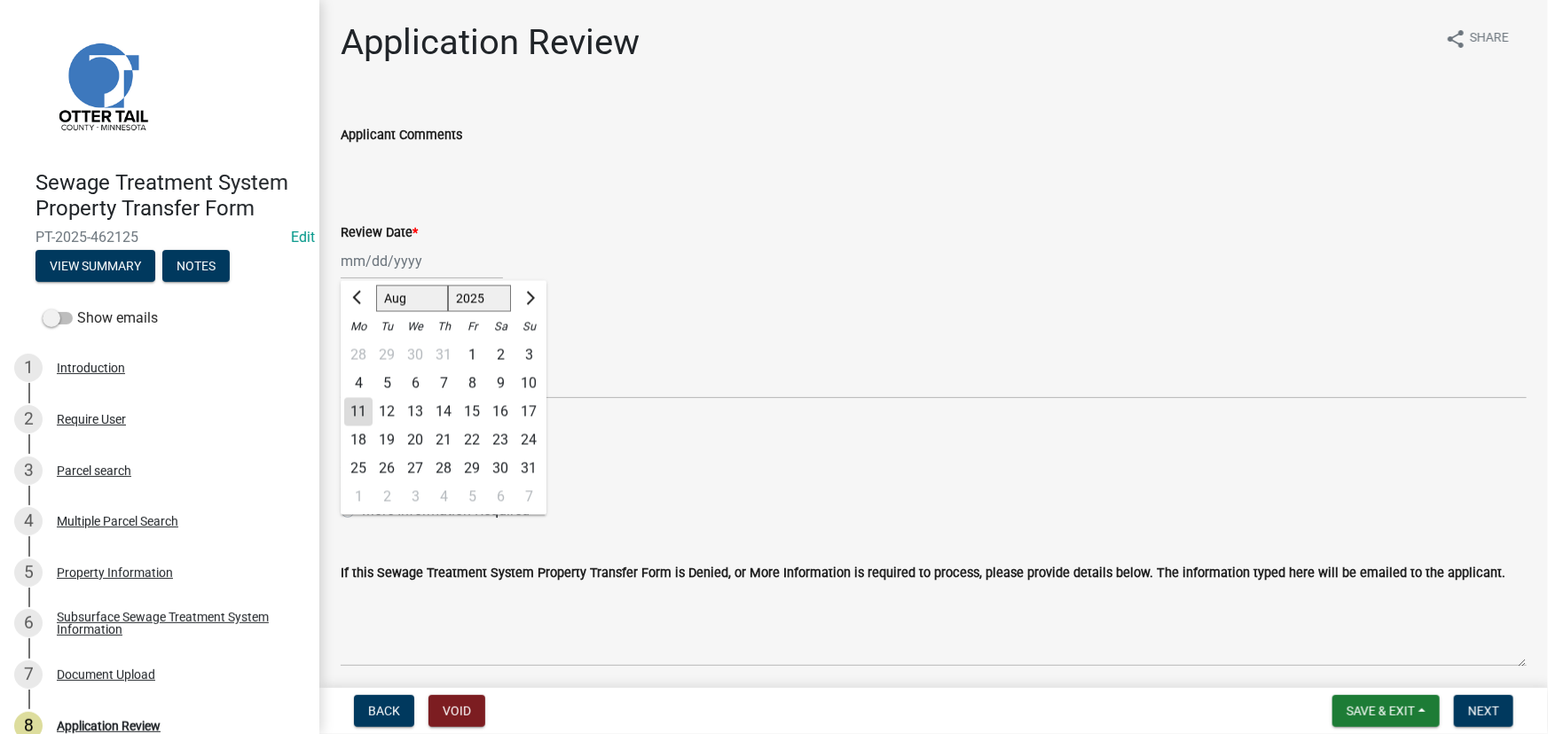
click at [351, 400] on div "11" at bounding box center [358, 412] width 28 height 28
type input "[DATE]"
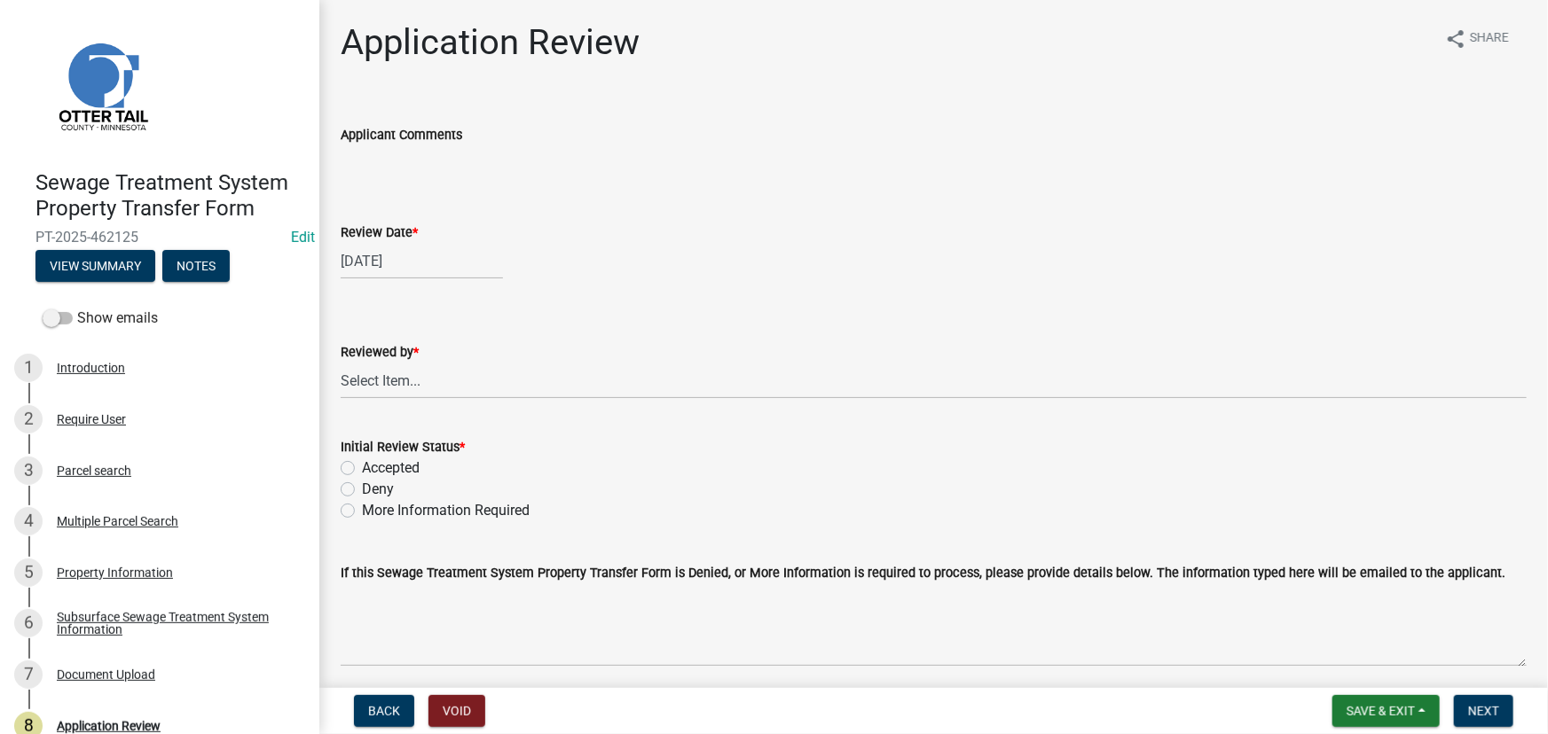
click at [420, 360] on div "Reviewed by *" at bounding box center [934, 351] width 1186 height 21
drag, startPoint x: 421, startPoint y: 382, endPoint x: 421, endPoint y: 401, distance: 18.6
click at [421, 382] on select "Select Item... Alexis Newark Amy Busko Andrea Perales Brittany Tollefson Christ…" at bounding box center [934, 381] width 1186 height 36
click at [341, 363] on select "Select Item... Alexis Newark Amy Busko Andrea Perales Brittany Tollefson Christ…" at bounding box center [934, 381] width 1186 height 36
select select "190fd4c8-42ef-492b-a4a0-a0213555944c"
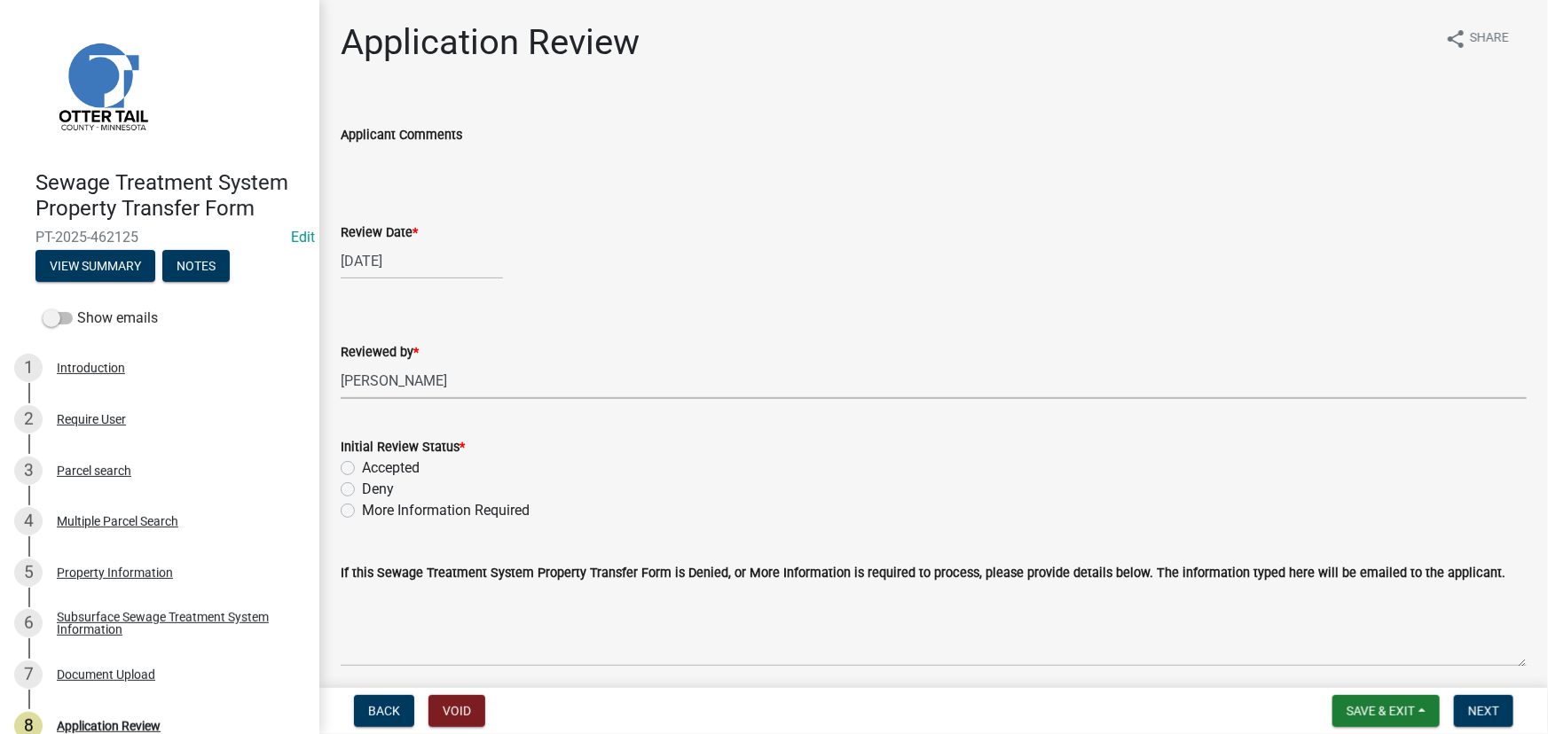
click at [385, 475] on label "Accepted" at bounding box center [391, 468] width 58 height 21
click at [373, 469] on input "Accepted" at bounding box center [368, 464] width 12 height 12
radio input "true"
click at [1476, 701] on button "Next" at bounding box center [1483, 711] width 59 height 32
click at [192, 619] on div "Subsurface Sewage Treatment System Information" at bounding box center [174, 623] width 234 height 25
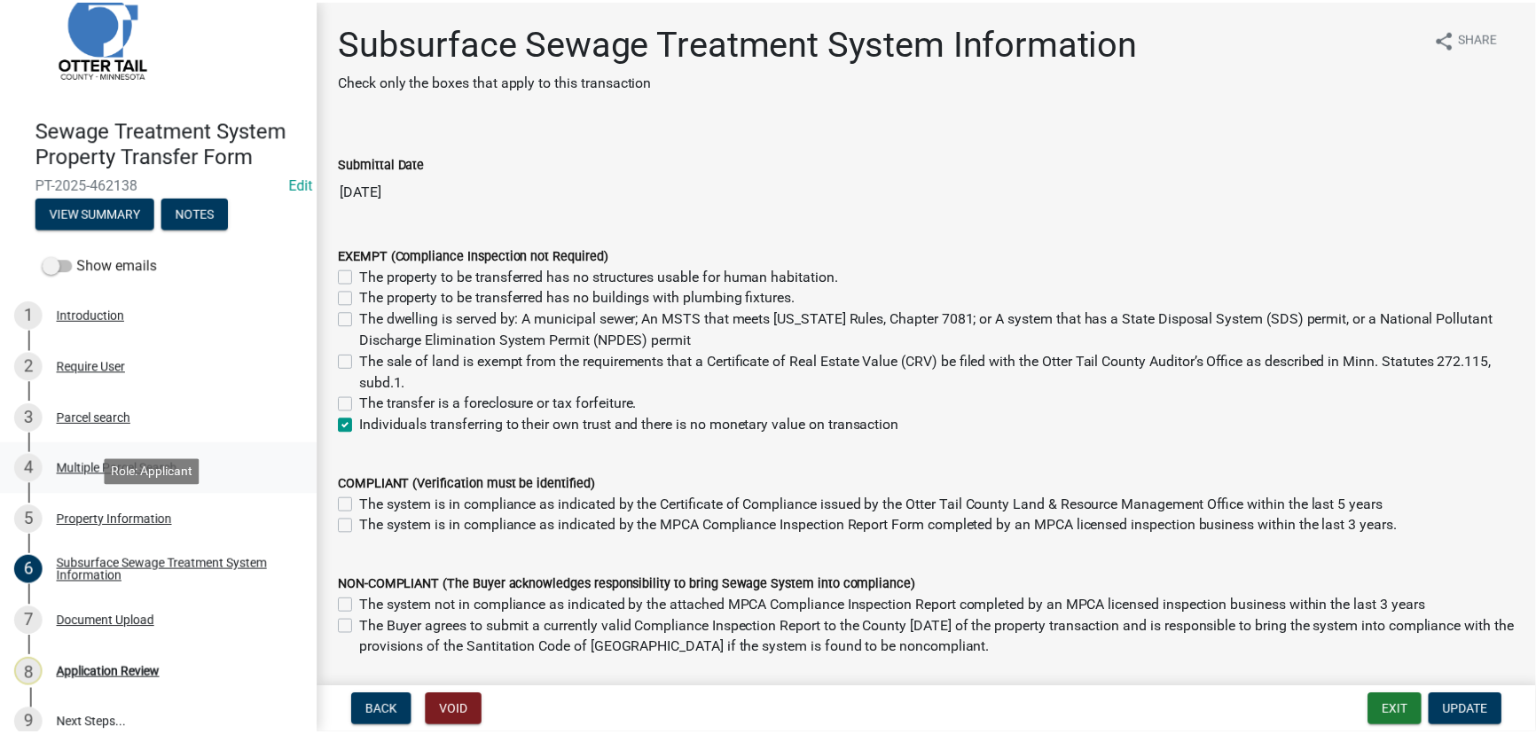
scroll to position [75, 0]
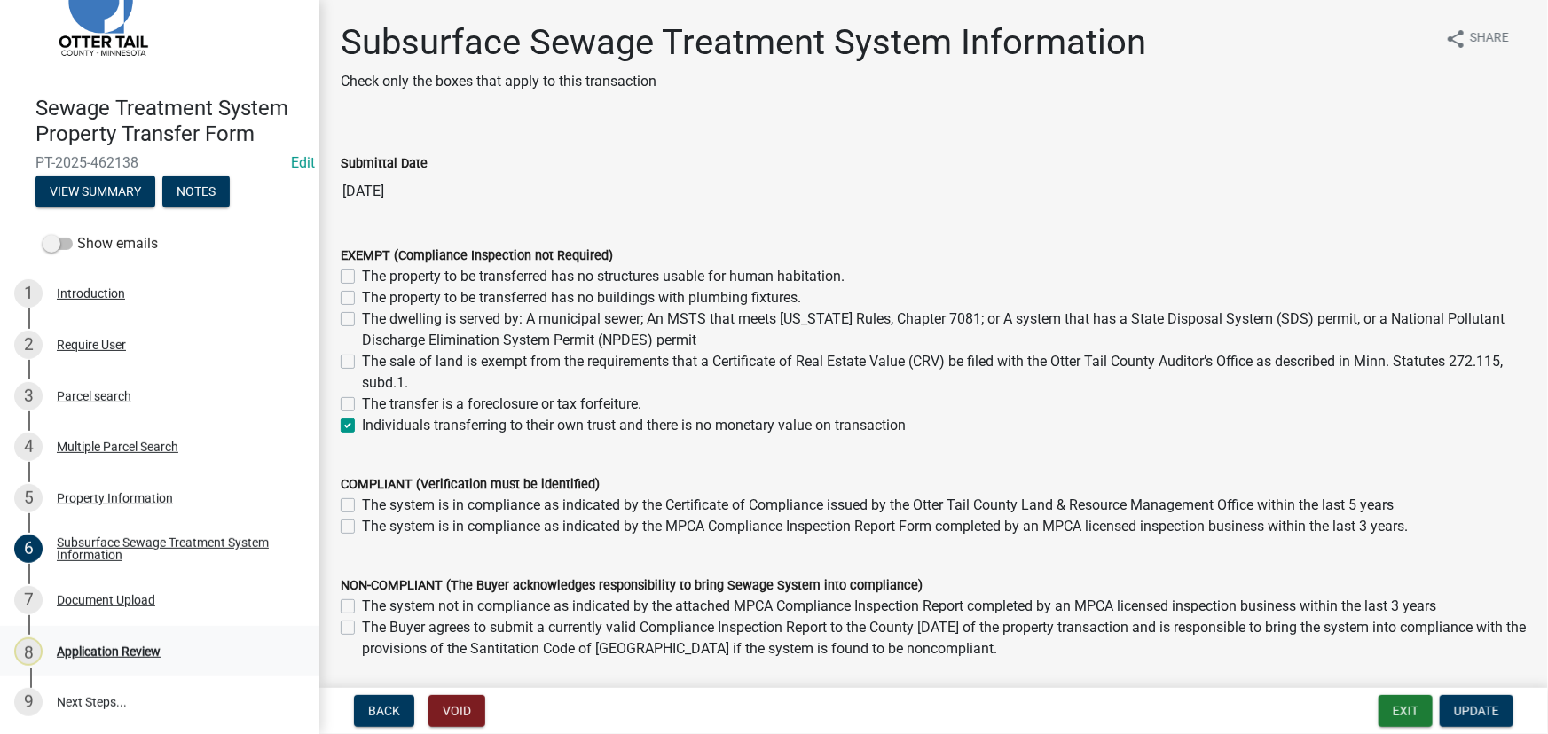
click at [98, 646] on div "Application Review" at bounding box center [109, 652] width 104 height 12
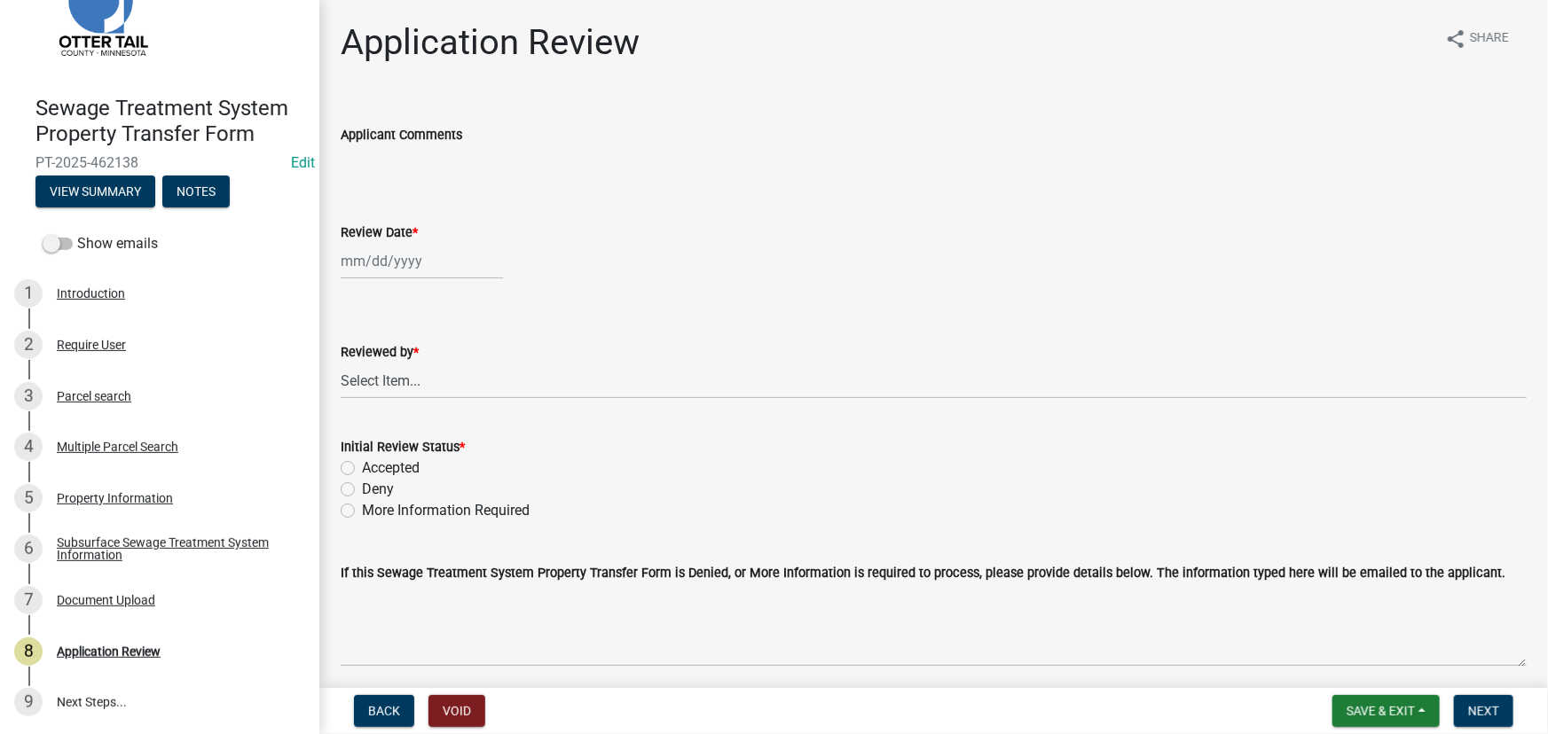
click at [424, 270] on div at bounding box center [422, 261] width 162 height 36
select select "8"
select select "2025"
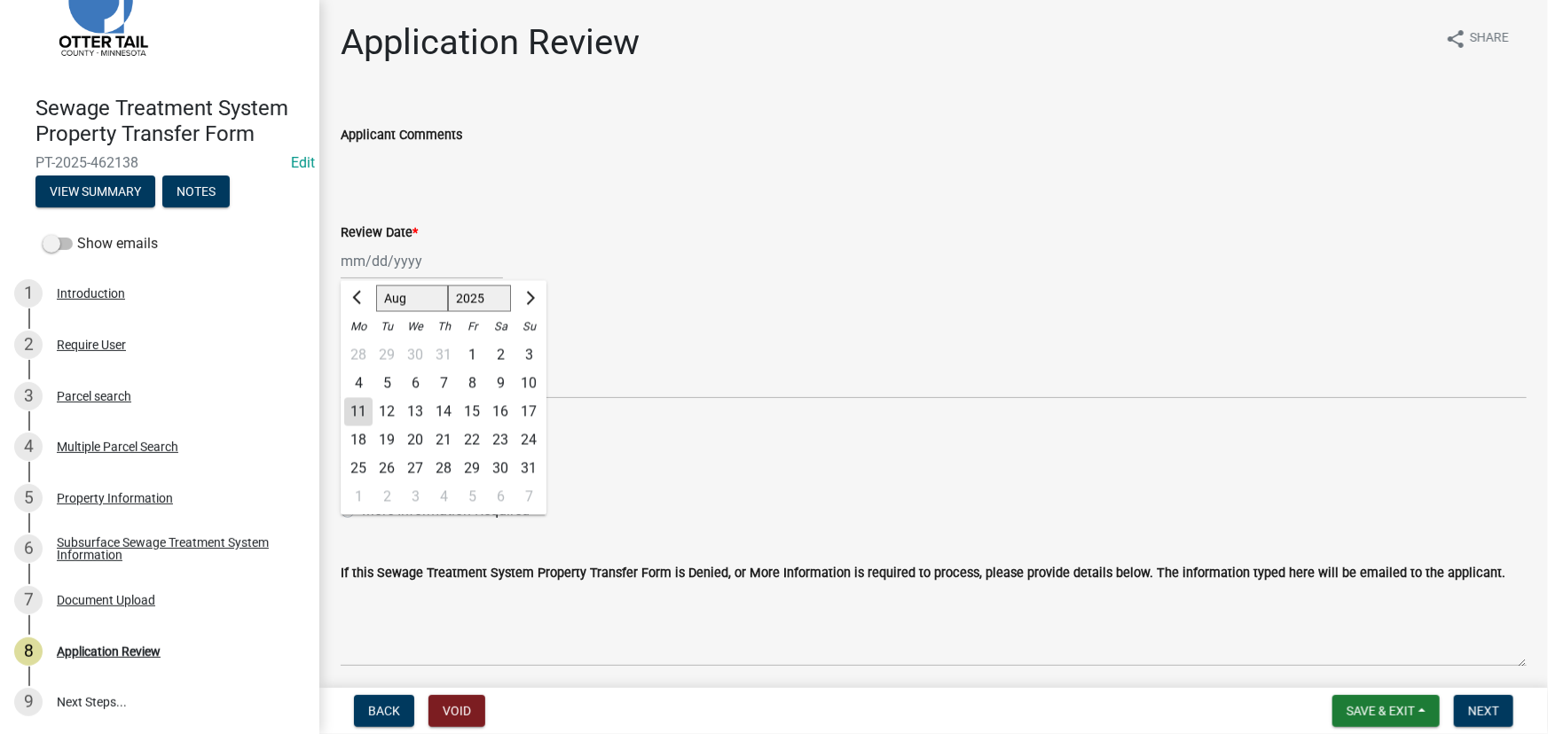
click at [366, 413] on div "11" at bounding box center [358, 412] width 28 height 28
type input "[DATE]"
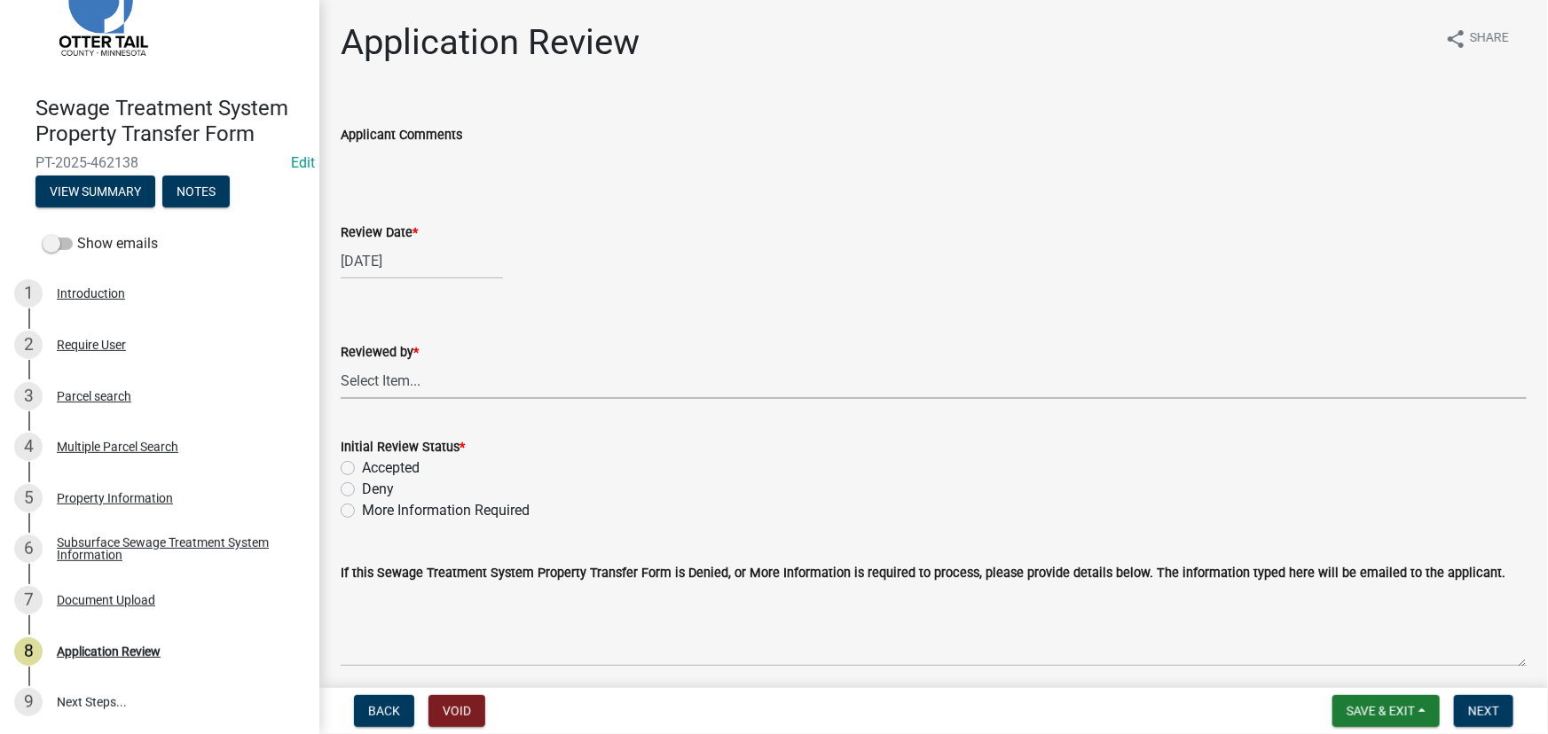
click at [377, 389] on select "Select Item... [PERSON_NAME] [PERSON_NAME] [PERSON_NAME] [PERSON_NAME] [PERSON_…" at bounding box center [934, 381] width 1186 height 36
click at [341, 363] on select "Select Item... [PERSON_NAME] [PERSON_NAME] [PERSON_NAME] [PERSON_NAME] [PERSON_…" at bounding box center [934, 381] width 1186 height 36
select select "190fd4c8-42ef-492b-a4a0-a0213555944c"
click at [390, 460] on label "Accepted" at bounding box center [391, 468] width 58 height 21
click at [373, 460] on input "Accepted" at bounding box center [368, 464] width 12 height 12
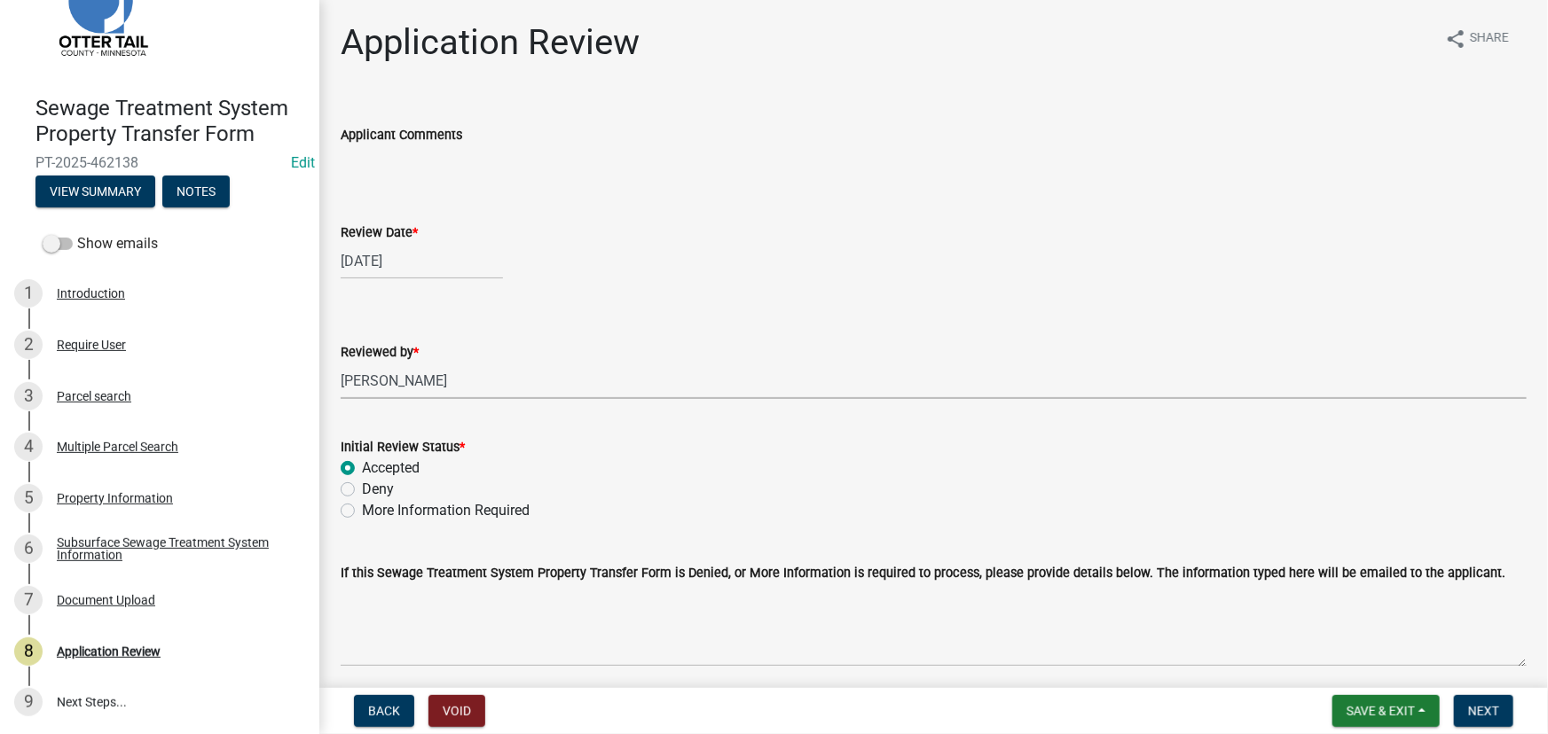
radio input "true"
click at [1492, 711] on span "Next" at bounding box center [1483, 711] width 31 height 14
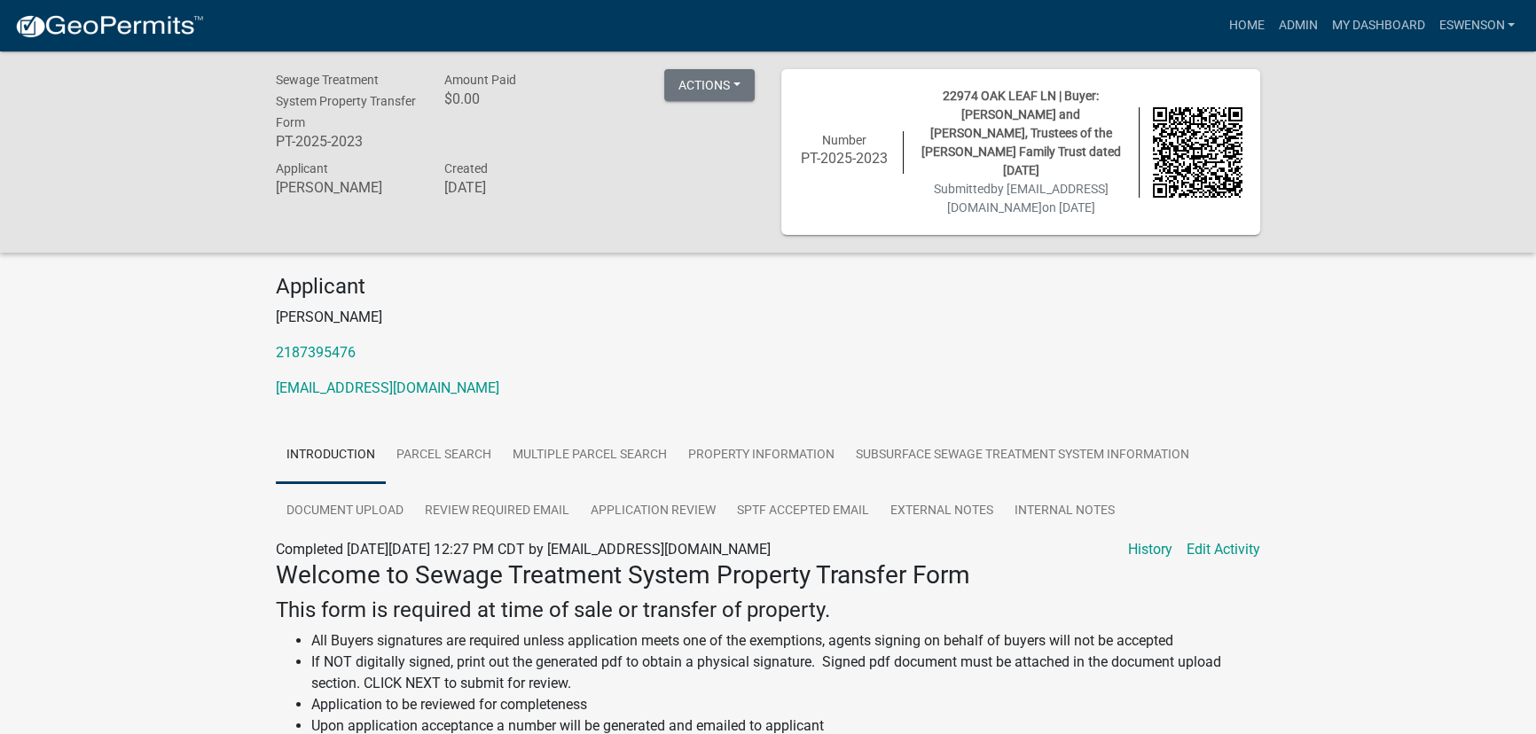
click at [1383, 257] on div "Sewage Treatment System Property Transfer Form PT-2025-2023 Amount Paid $0.00 A…" at bounding box center [768, 605] width 1536 height 1109
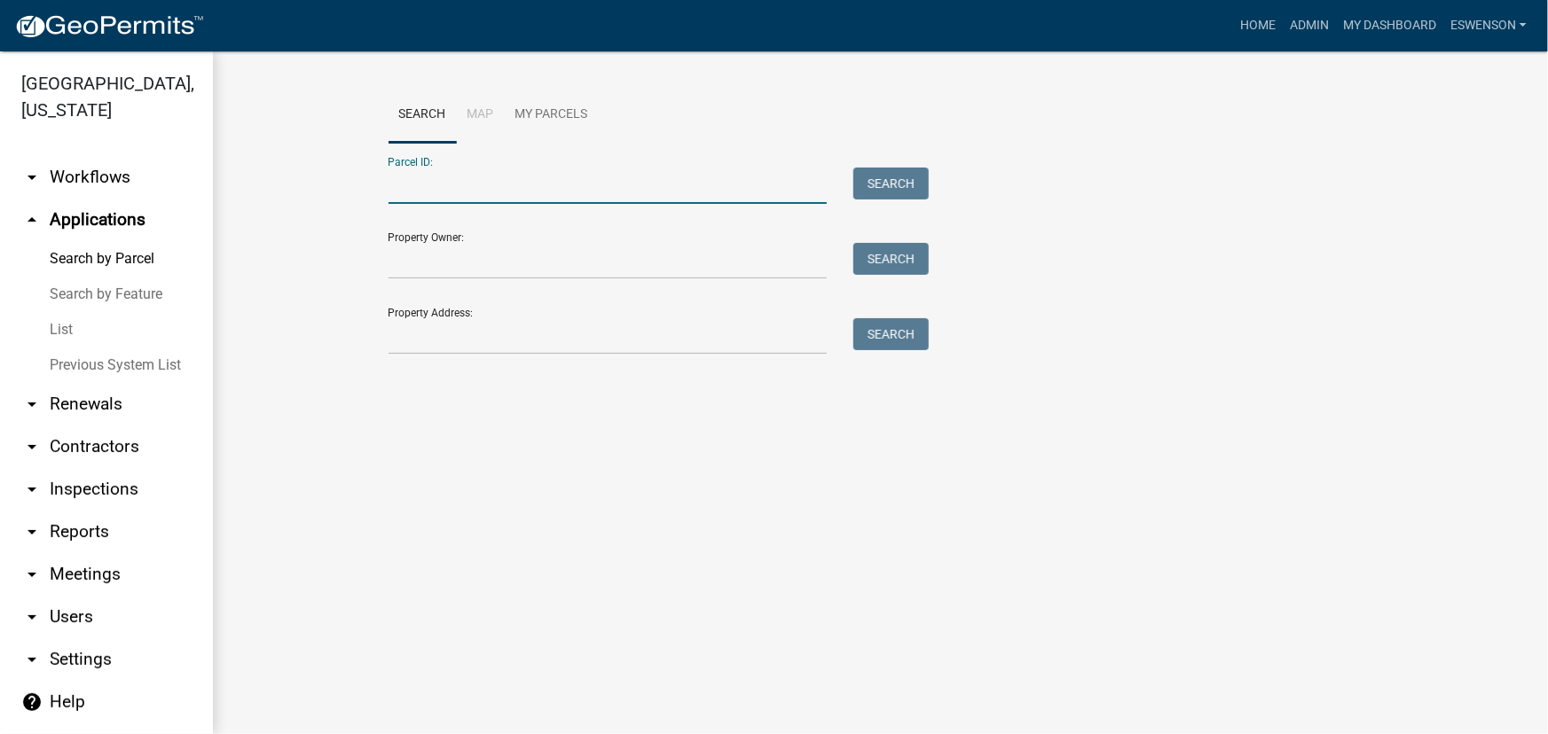
click at [442, 184] on input "Parcel ID:" at bounding box center [607, 186] width 439 height 36
click at [442, 334] on input "Property Address:" at bounding box center [607, 336] width 439 height 36
click at [118, 180] on link "arrow_drop_down Workflows" at bounding box center [106, 177] width 213 height 43
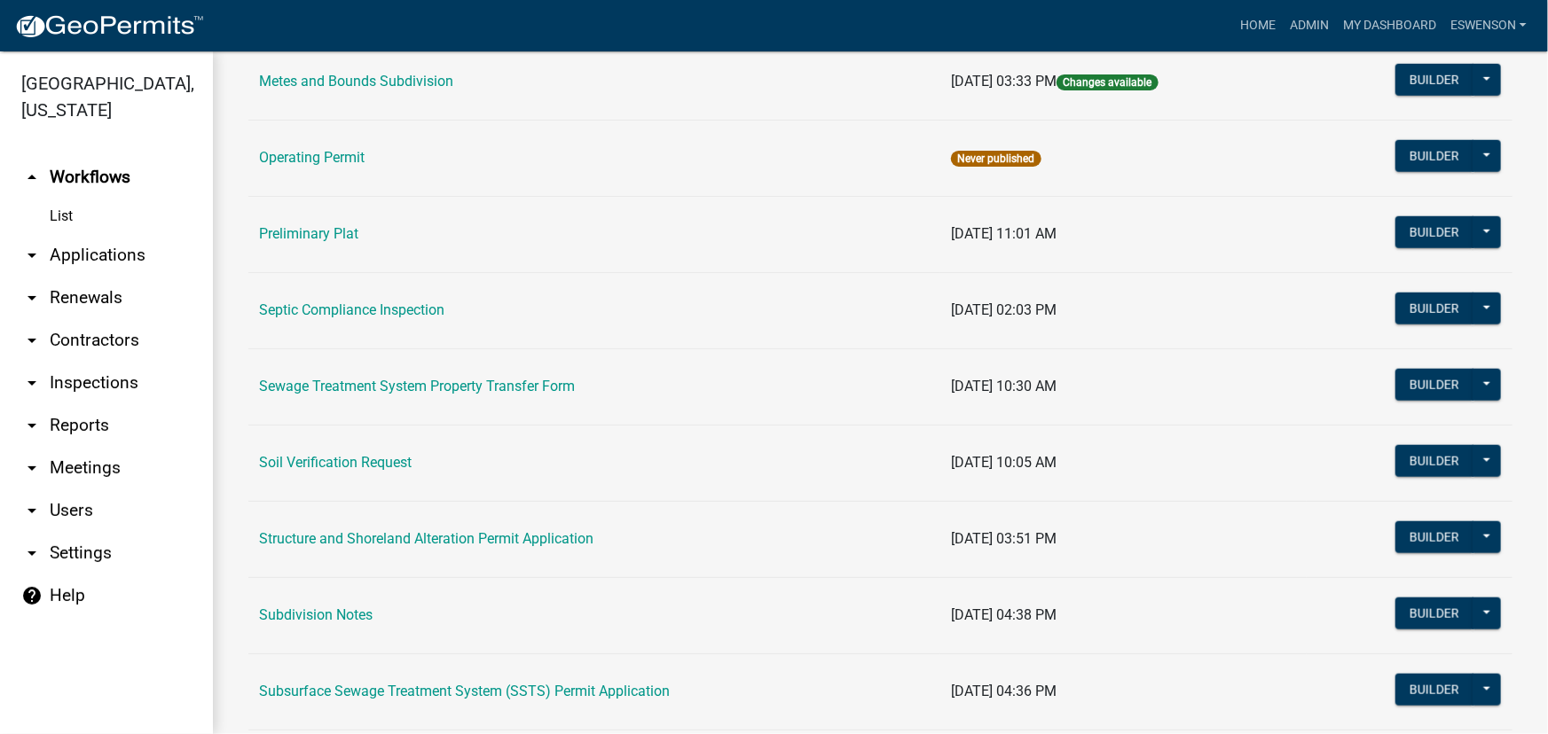
scroll to position [806, 0]
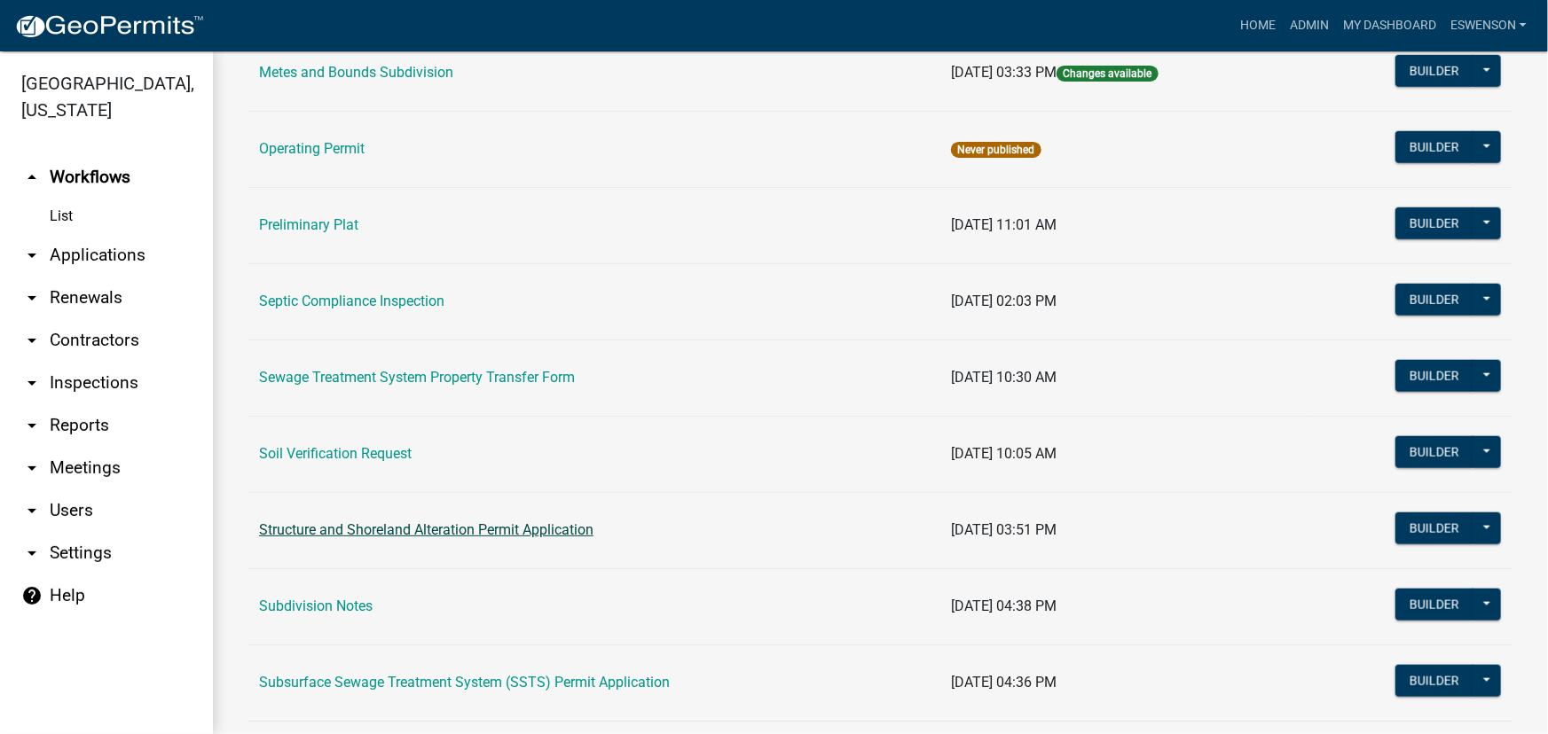
click at [524, 529] on link "Structure and Shoreland Alteration Permit Application" at bounding box center [426, 530] width 334 height 17
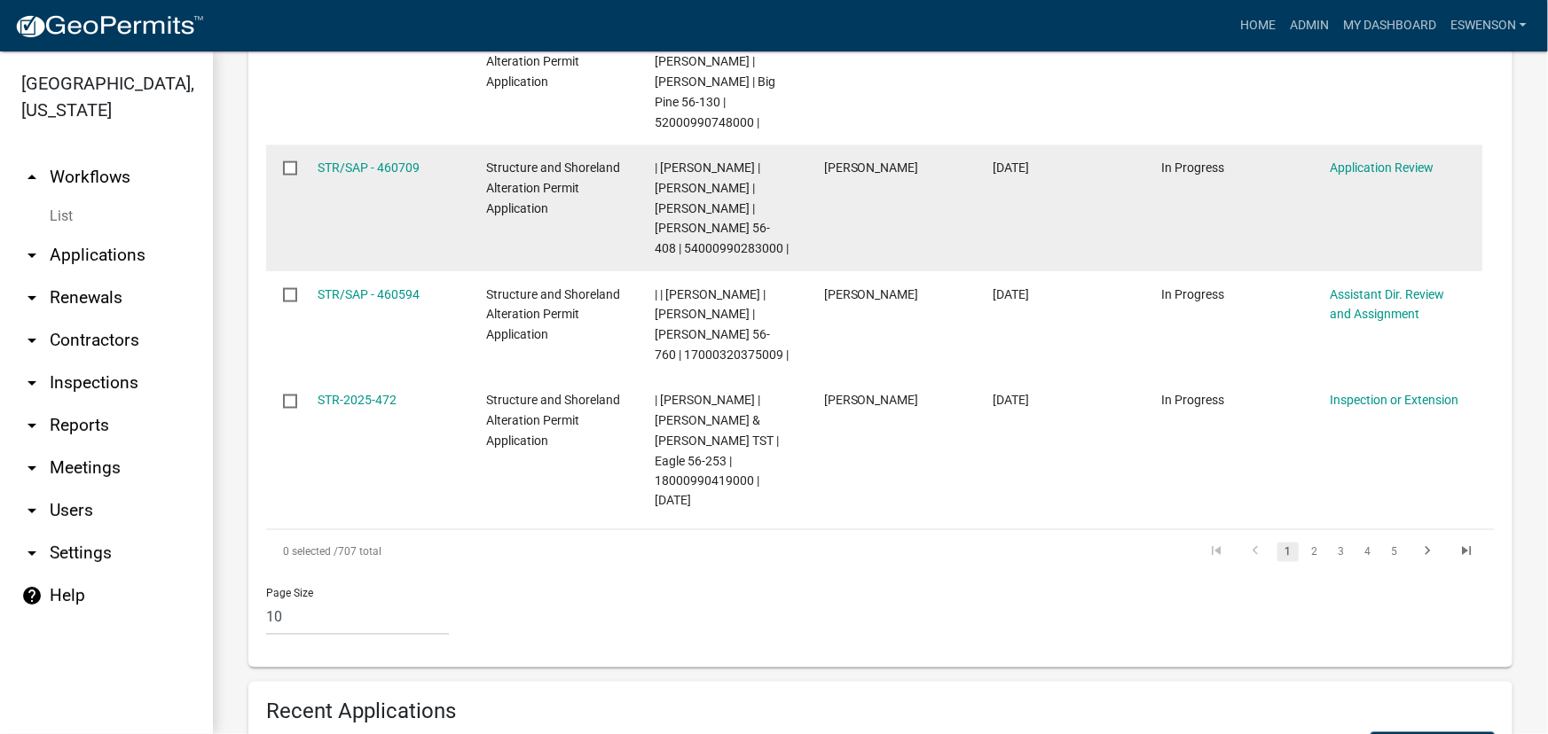
scroll to position [1515, 0]
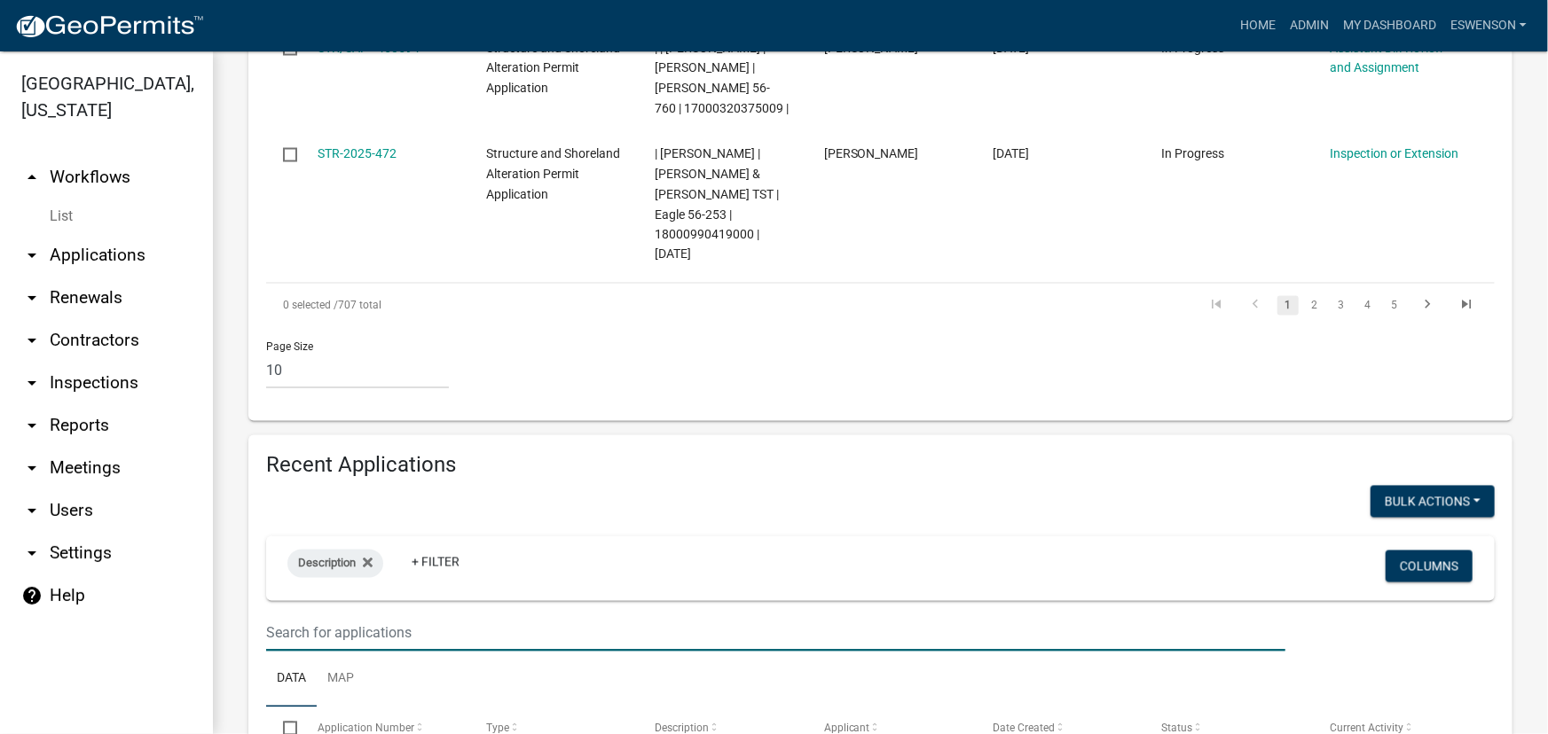
type input "2024-593"
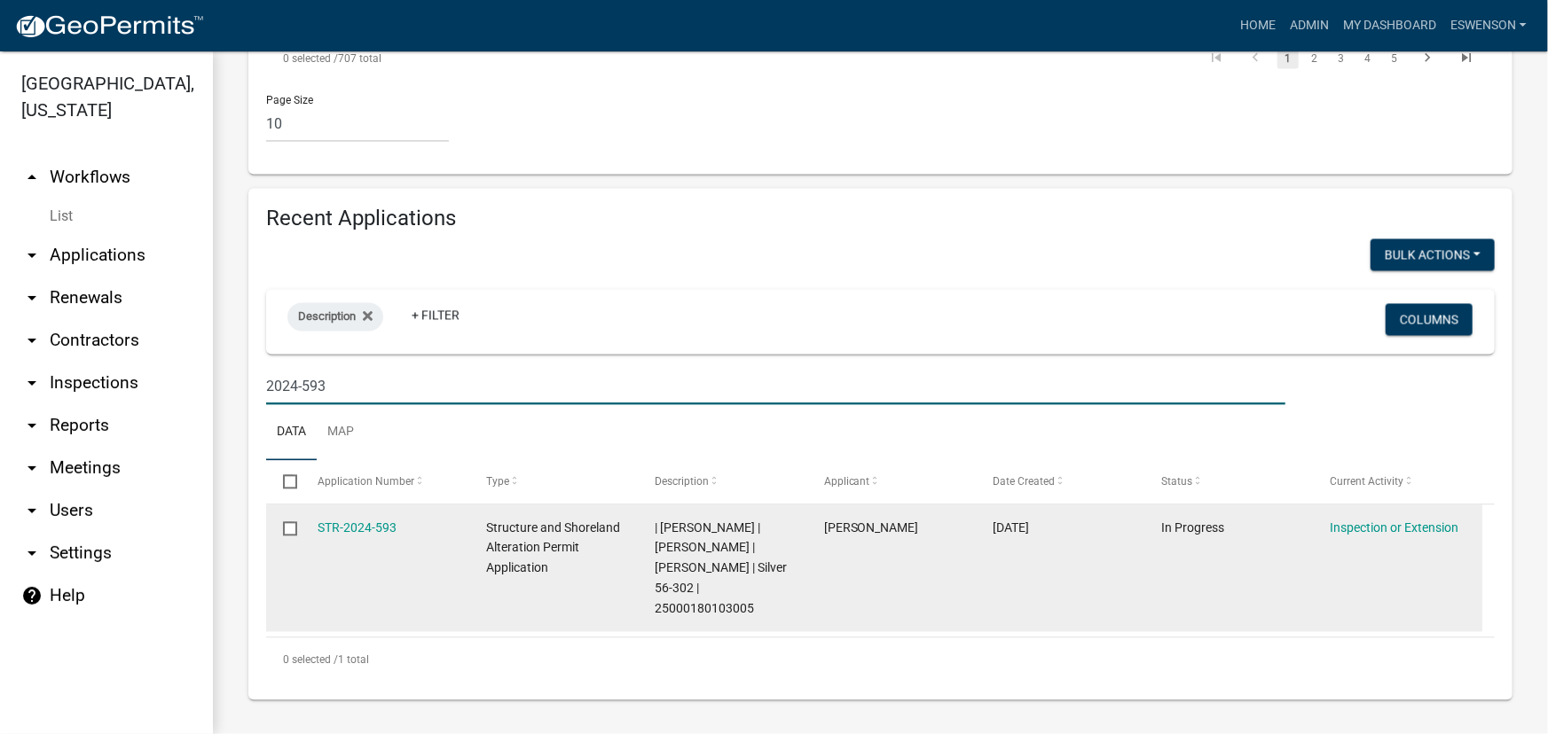
scroll to position [1721, 0]
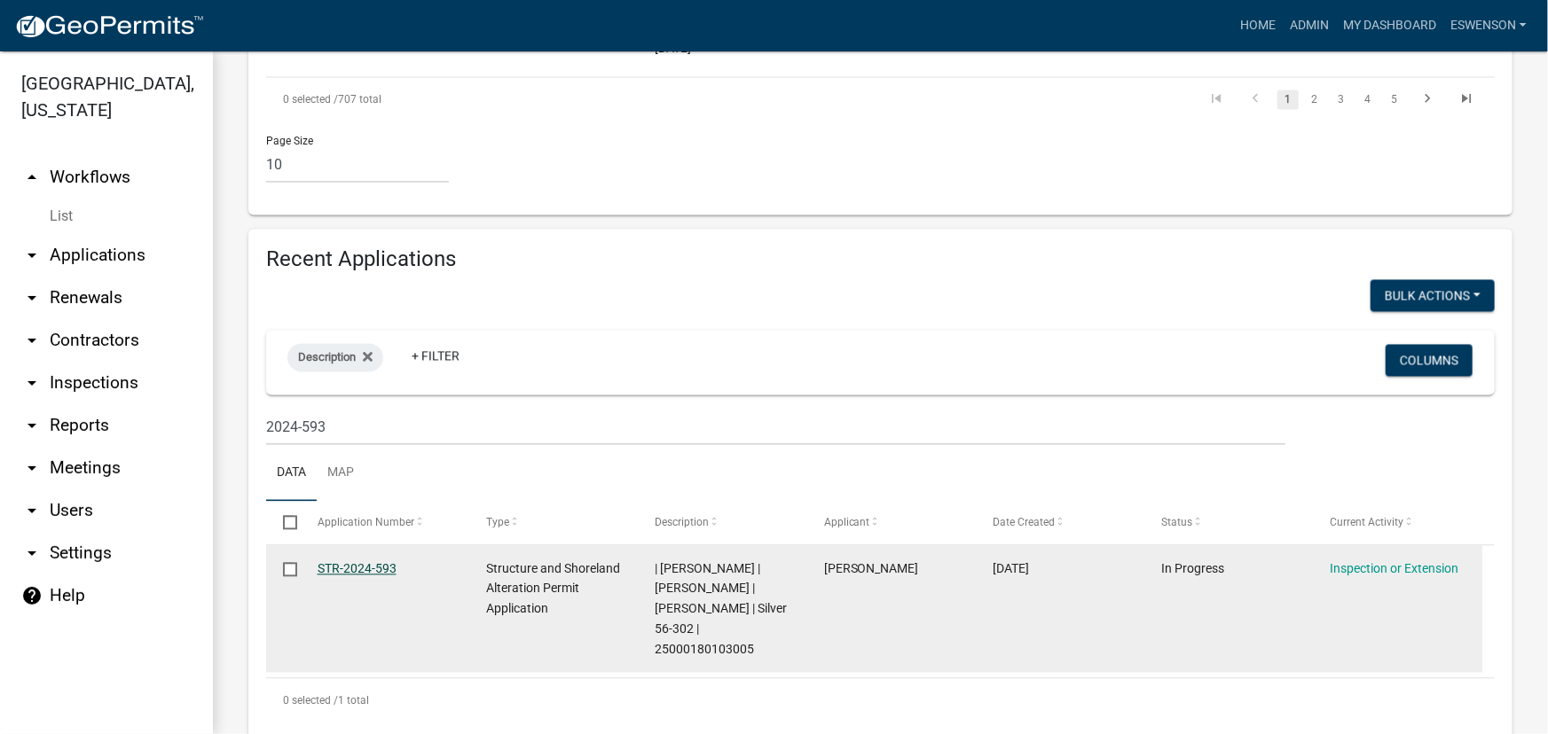
click at [337, 562] on link "STR-2024-593" at bounding box center [357, 569] width 79 height 14
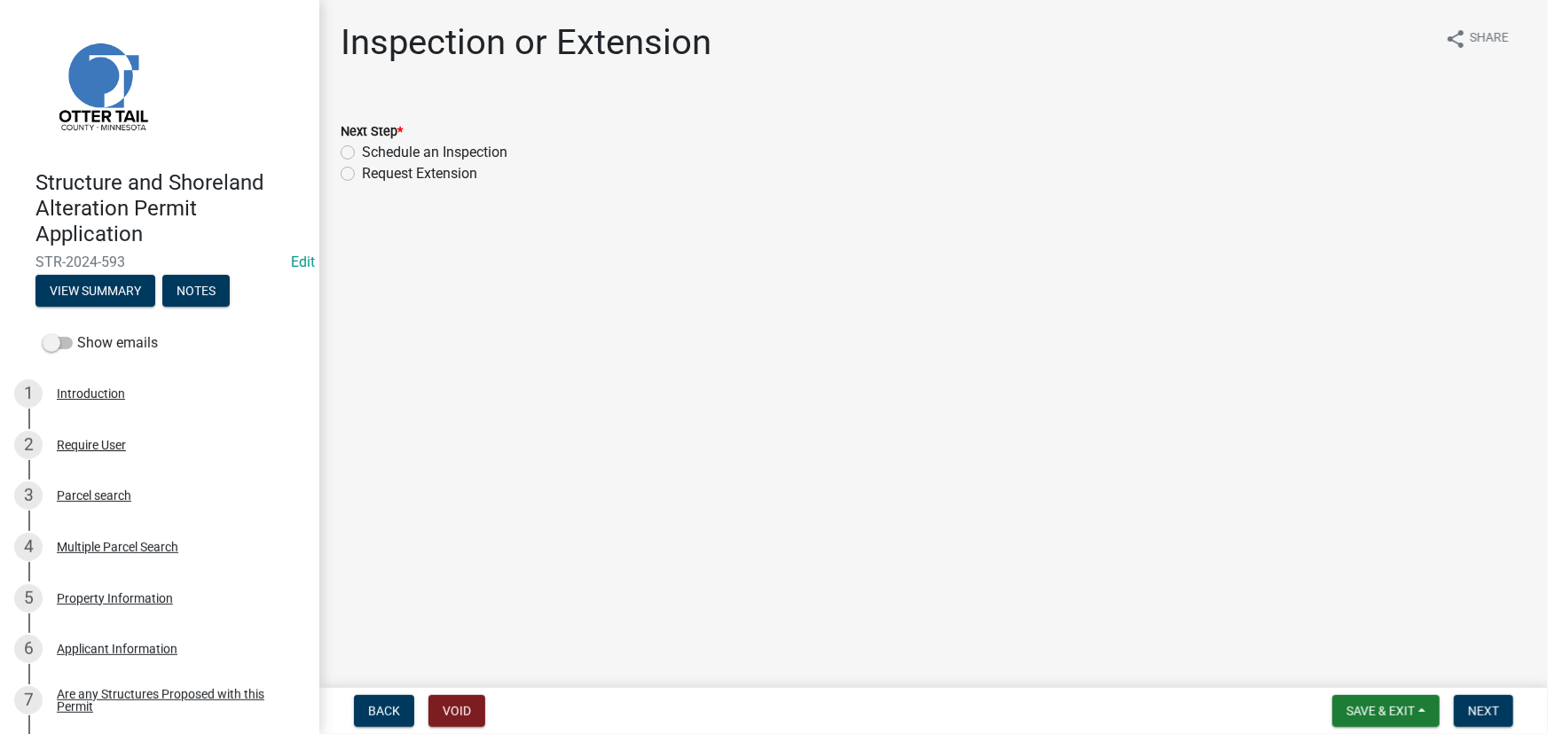
click at [432, 147] on label "Schedule an Inspection" at bounding box center [434, 152] width 145 height 21
click at [373, 147] on input "Schedule an Inspection" at bounding box center [368, 148] width 12 height 12
radio input "true"
click at [1471, 704] on span "Next" at bounding box center [1483, 711] width 31 height 14
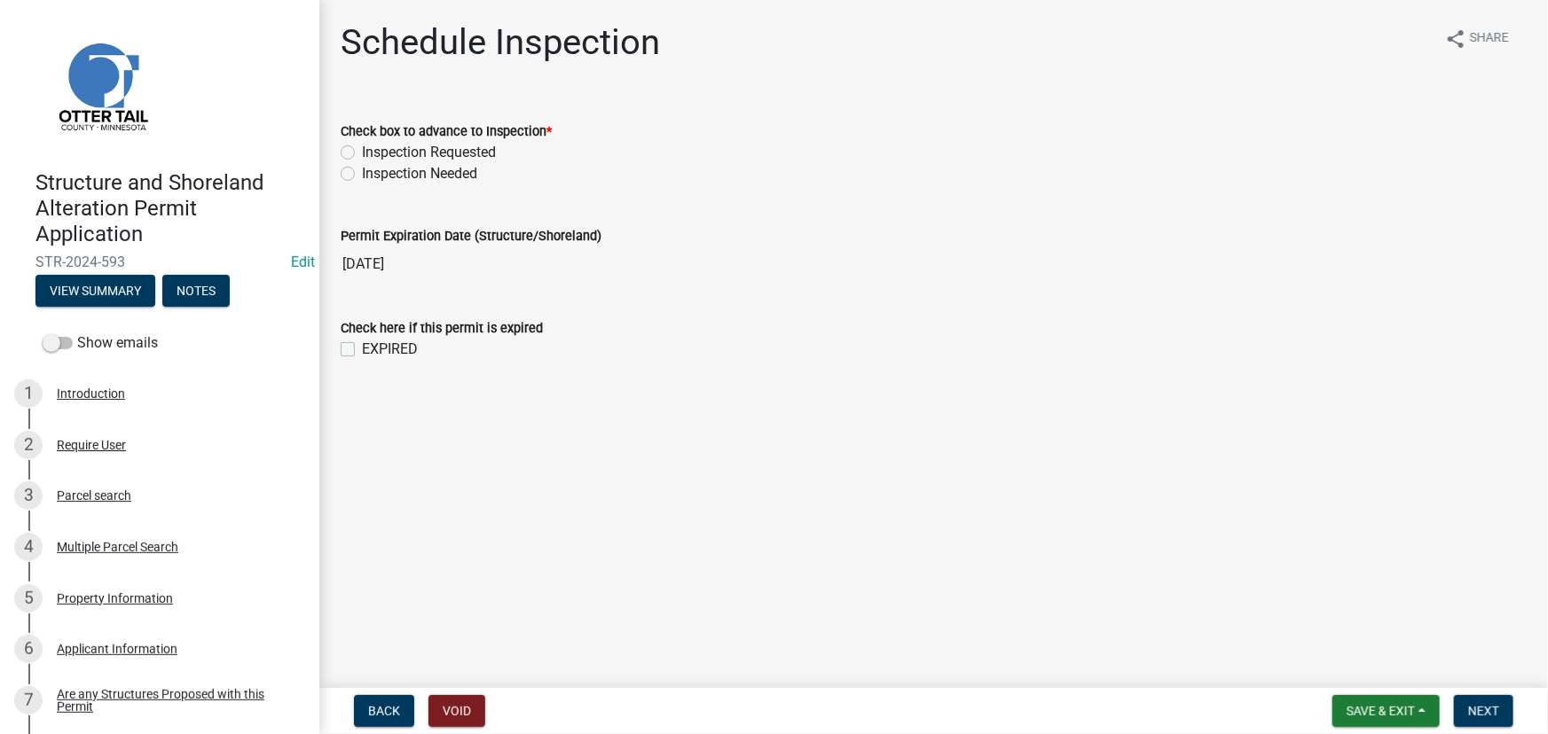
click at [449, 148] on label "Inspection Requested" at bounding box center [429, 152] width 134 height 21
click at [373, 148] on input "Inspection Requested" at bounding box center [368, 148] width 12 height 12
radio input "true"
click at [1474, 714] on span "Next" at bounding box center [1483, 711] width 31 height 14
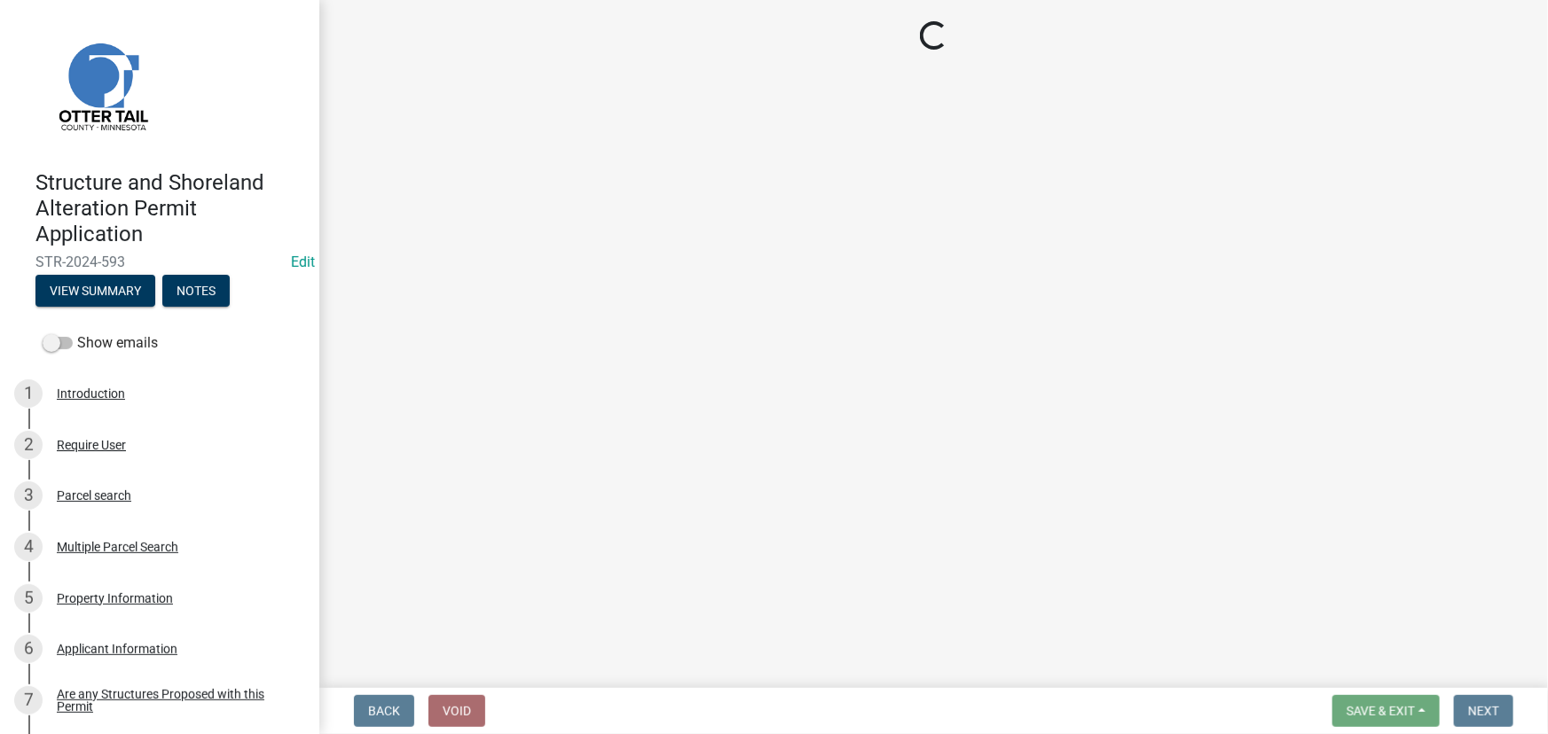
select select "710d5f49-2663-4e73-9718-d0c4e189f5ed"
